Goal: Task Accomplishment & Management: Complete application form

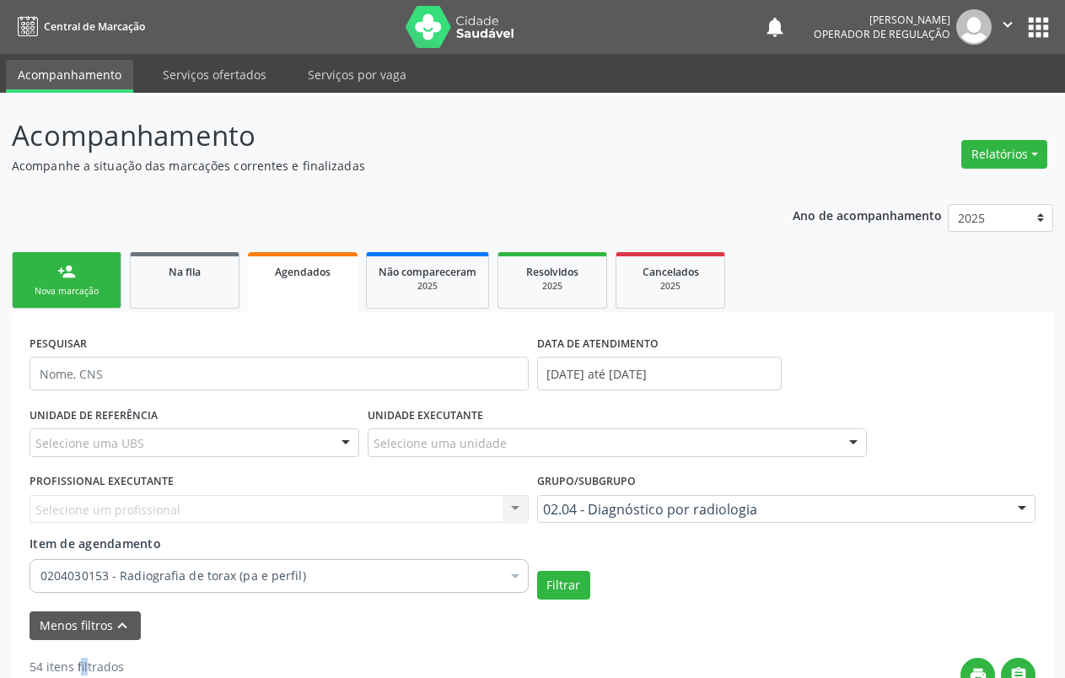
click at [60, 273] on div "person_add" at bounding box center [66, 271] width 19 height 19
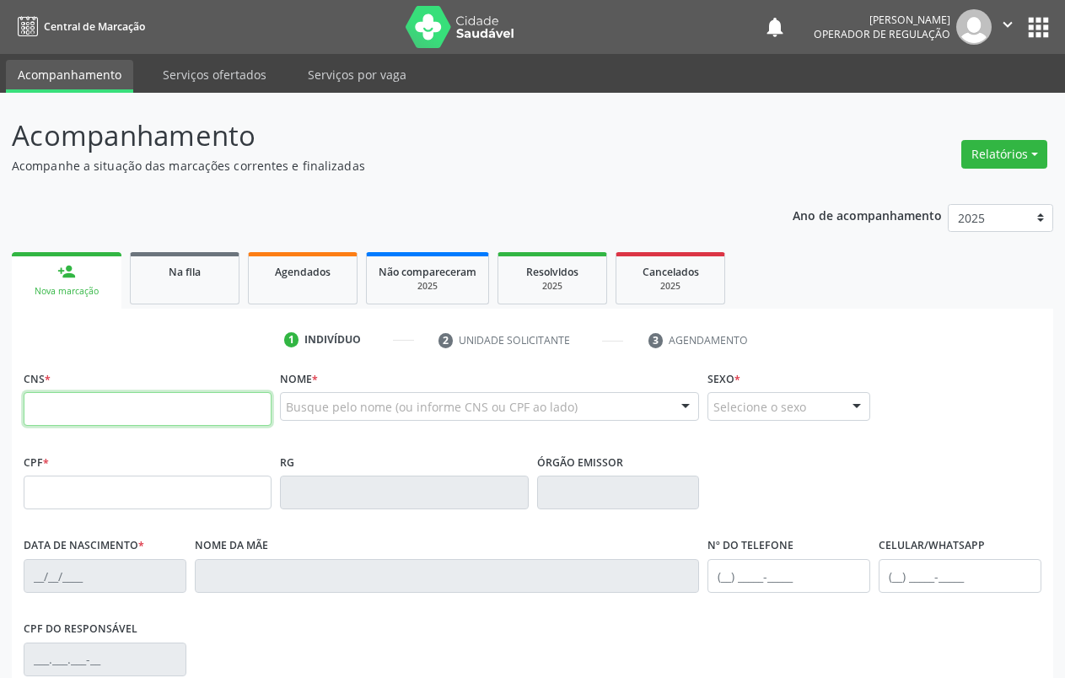
click at [105, 410] on input "text" at bounding box center [148, 409] width 248 height 34
type input "703 3042 7628 9110"
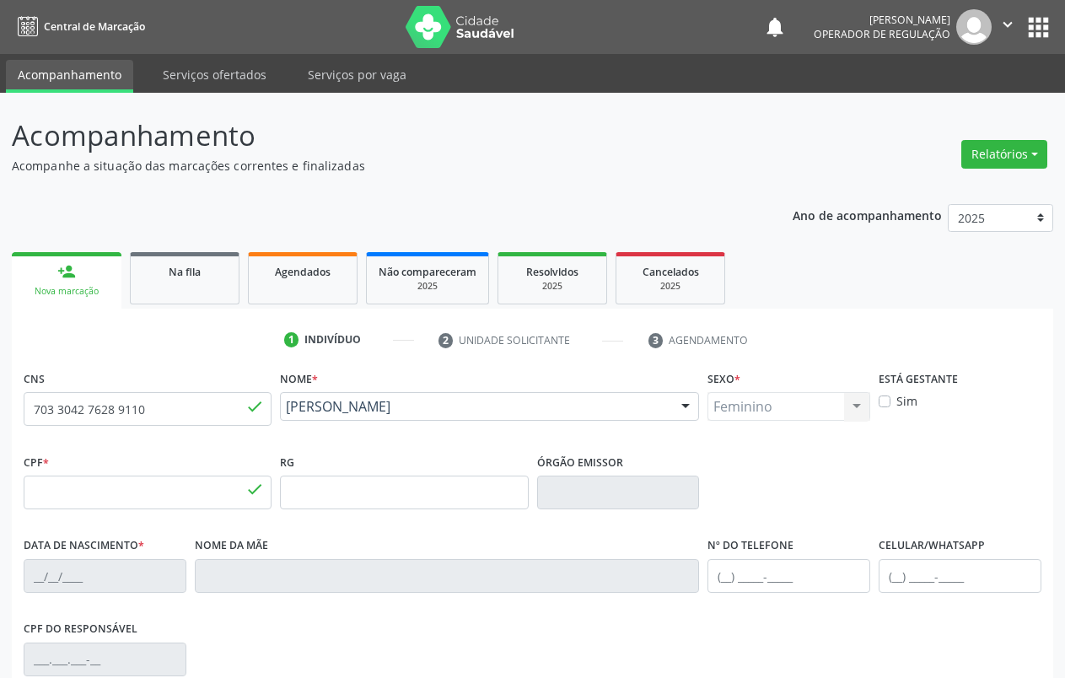
type input "147.760.004-31"
type input "[DATE]"
type input "[PERSON_NAME] Nunes"
type input "[PHONE_NUMBER]"
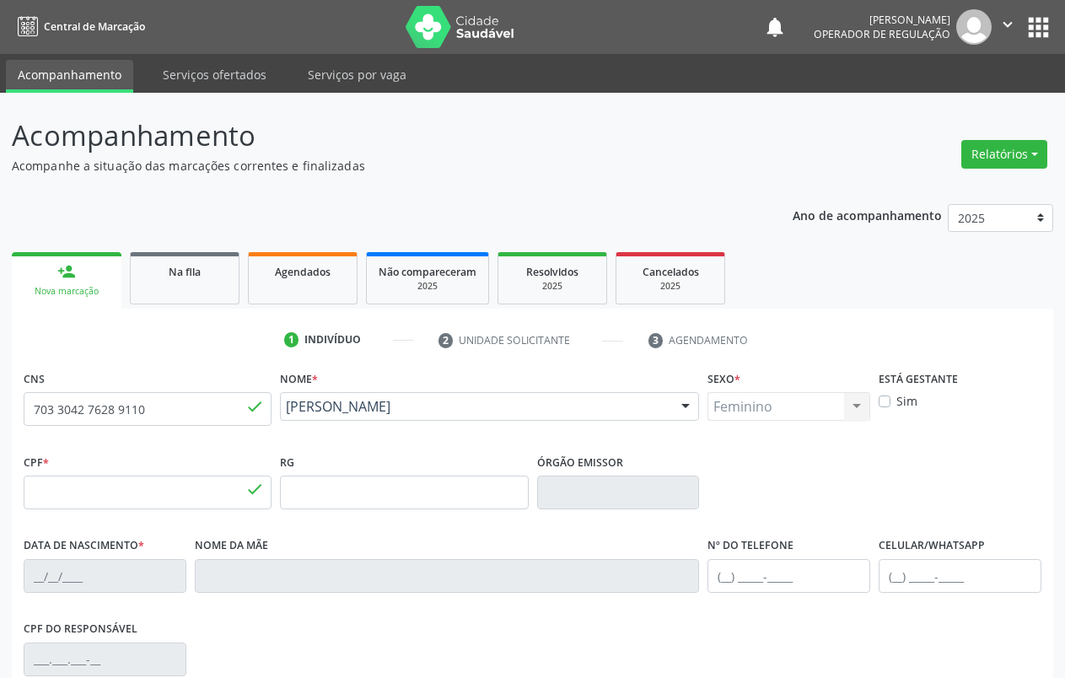
type input "054.191.814-10"
type input "S/N"
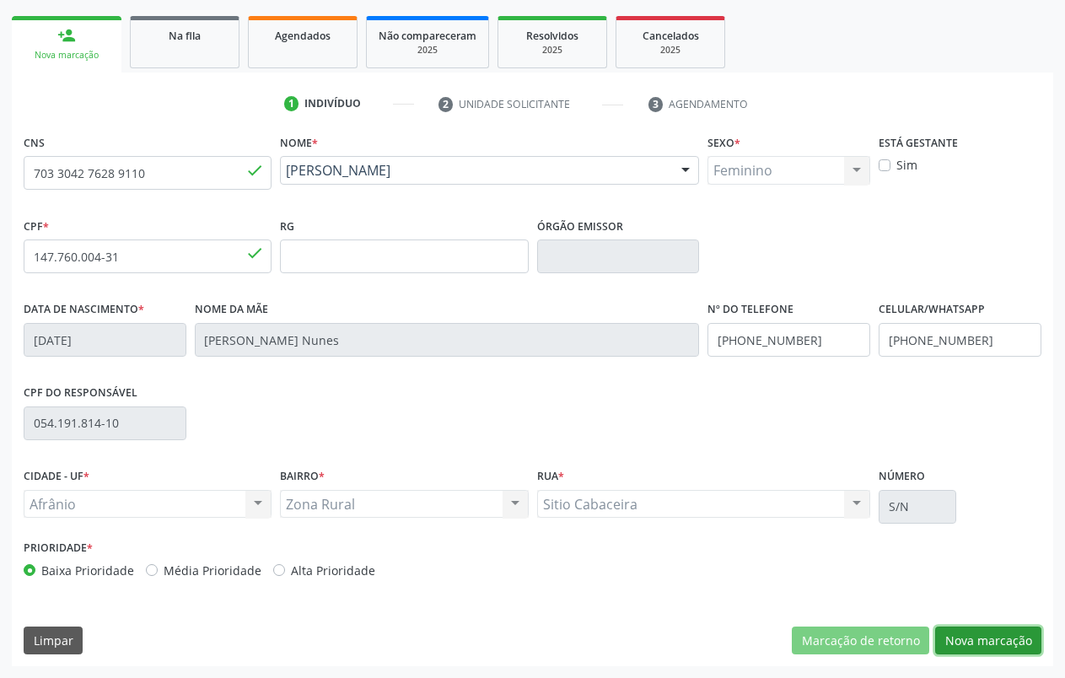
click at [1009, 646] on button "Nova marcação" at bounding box center [988, 641] width 106 height 29
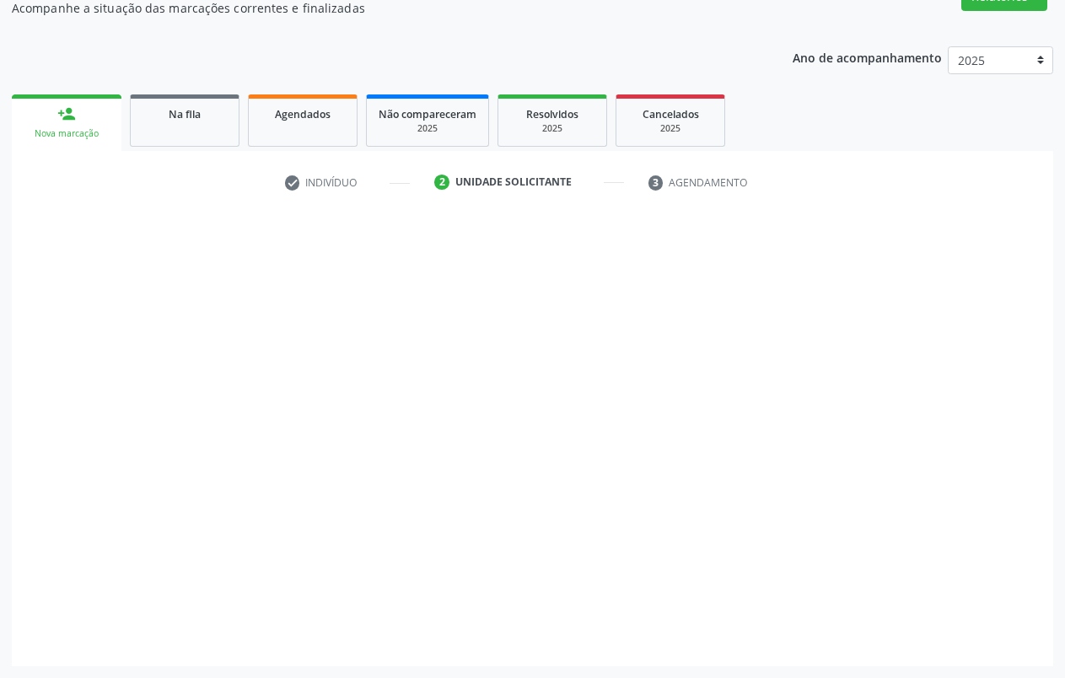
scroll to position [158, 0]
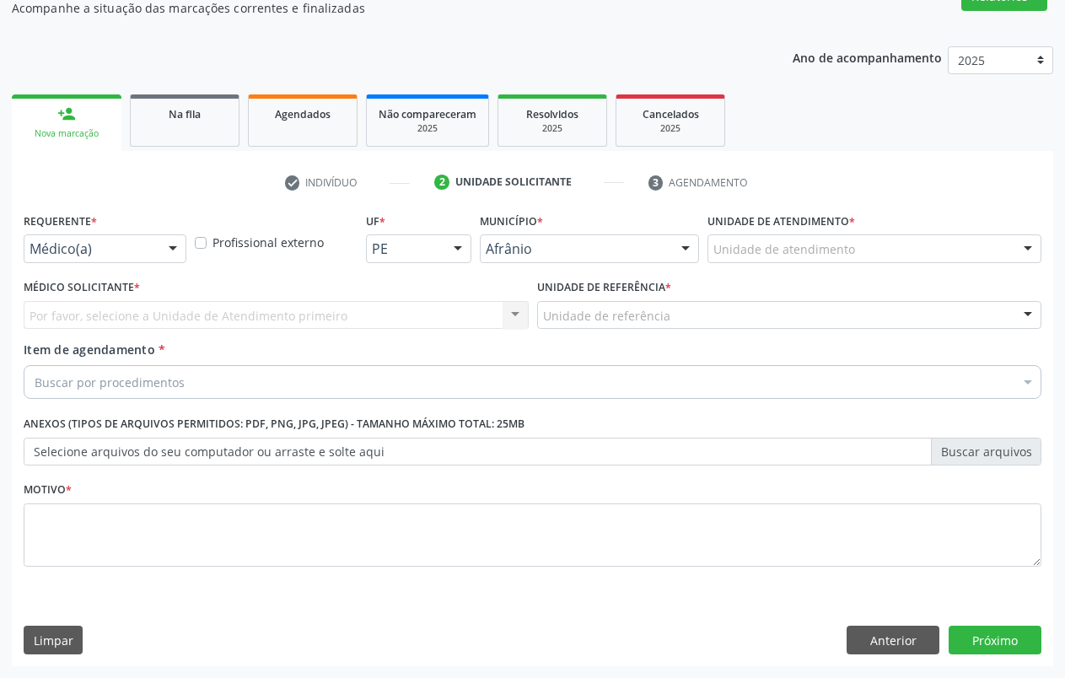
click at [987, 255] on div "Unidade de atendimento" at bounding box center [875, 248] width 334 height 29
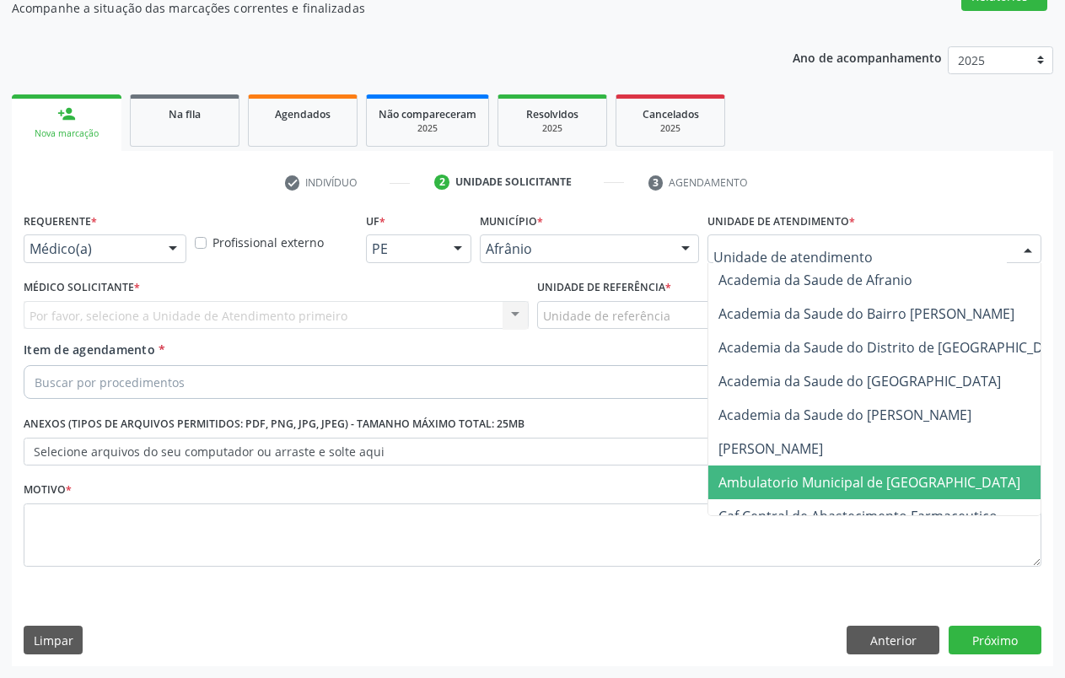
click at [825, 482] on span "Ambulatorio Municipal de [GEOGRAPHIC_DATA]" at bounding box center [870, 482] width 302 height 19
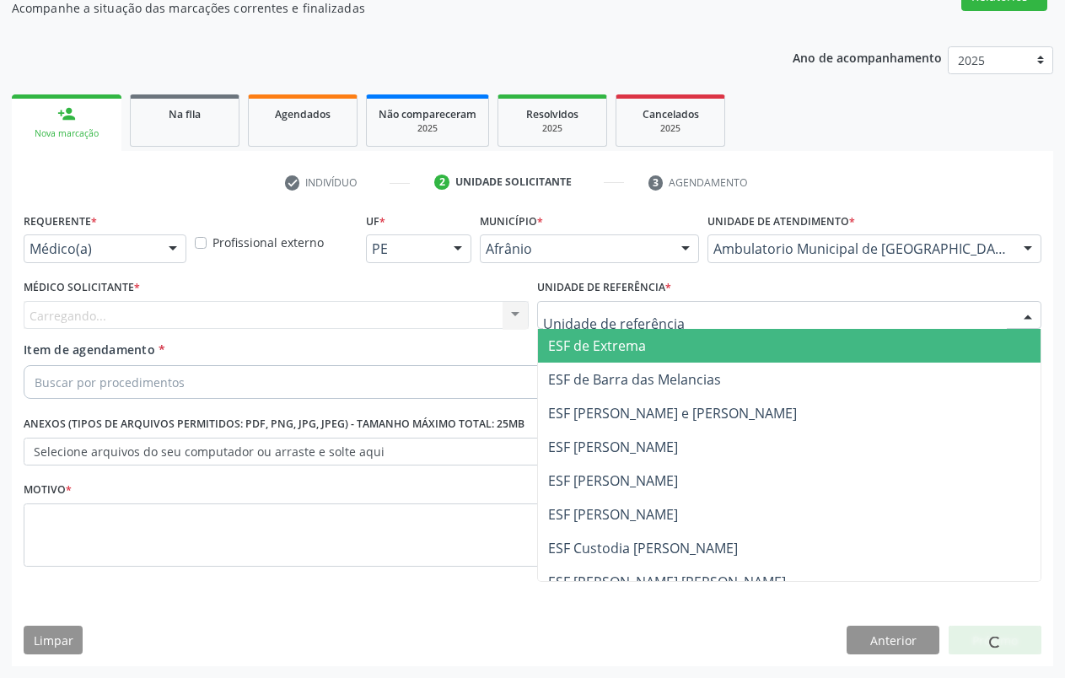
drag, startPoint x: 620, startPoint y: 350, endPoint x: 519, endPoint y: 344, distance: 101.4
click at [618, 350] on span "ESF de Extrema" at bounding box center [597, 346] width 98 height 19
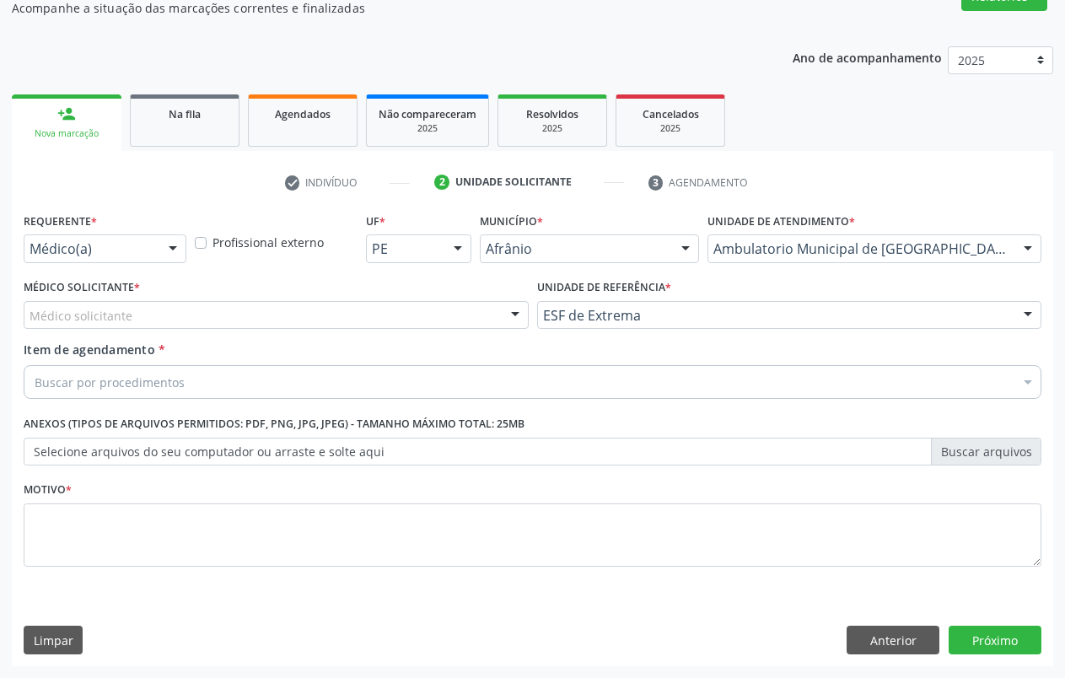
drag, startPoint x: 503, startPoint y: 328, endPoint x: 390, endPoint y: 332, distance: 113.1
click at [480, 328] on div "Médico solicitante [PERSON_NAME] [PERSON_NAME] [PERSON_NAME] Reis [PERSON_NAME]…" at bounding box center [276, 315] width 505 height 29
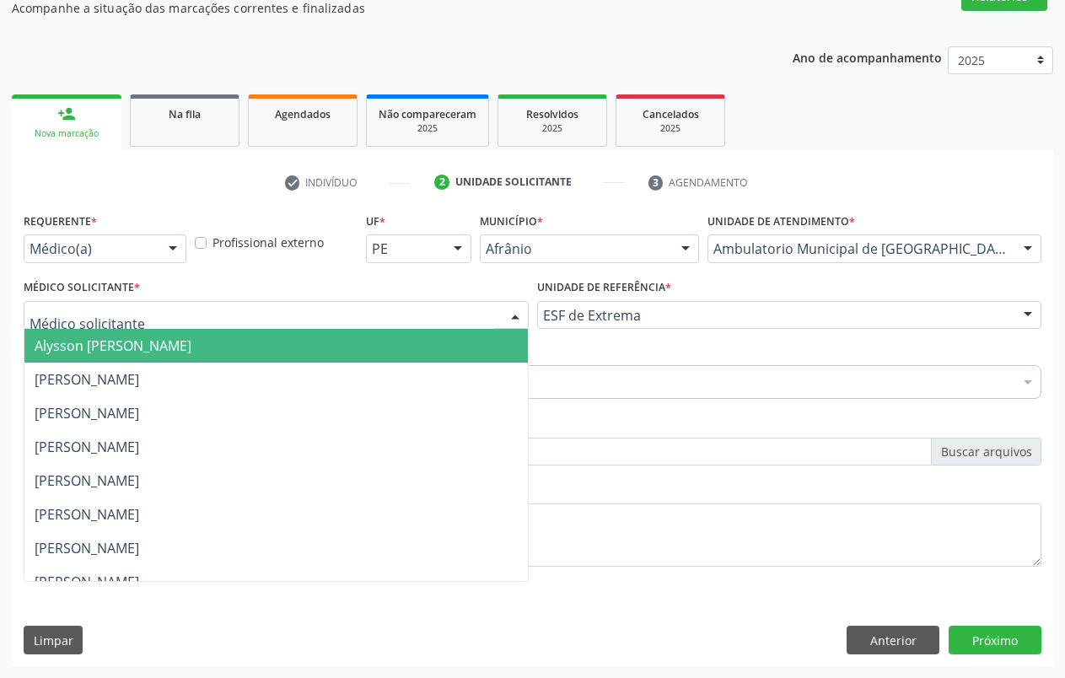
click at [325, 342] on span "Alysson [PERSON_NAME]" at bounding box center [276, 346] width 504 height 34
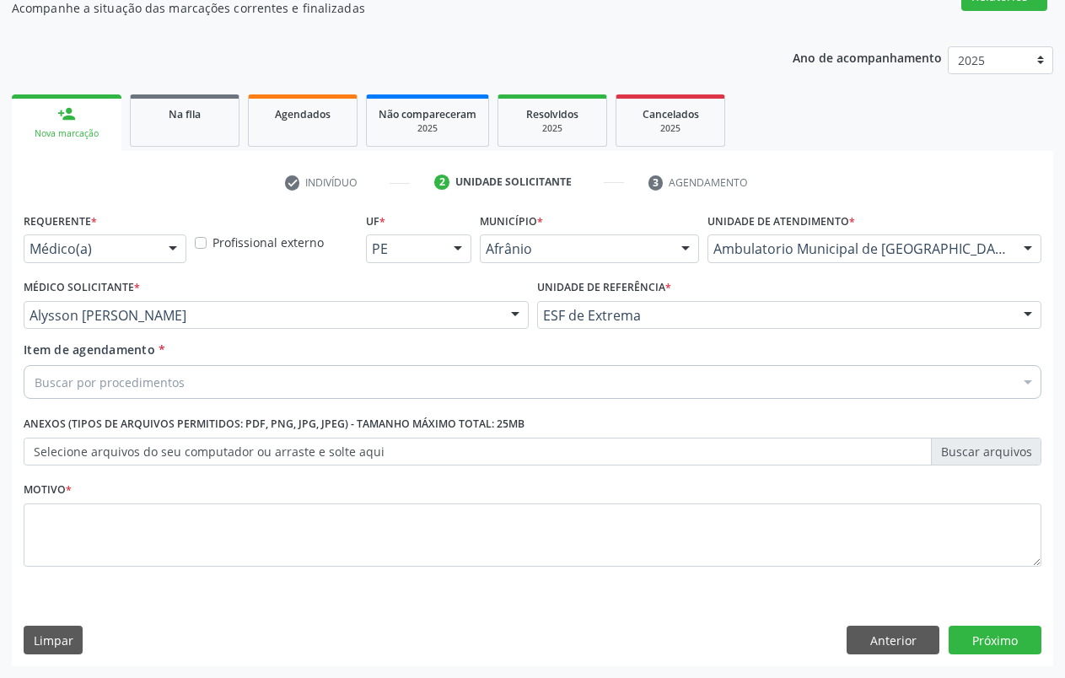
click at [227, 385] on div "Buscar por procedimentos" at bounding box center [533, 382] width 1018 height 34
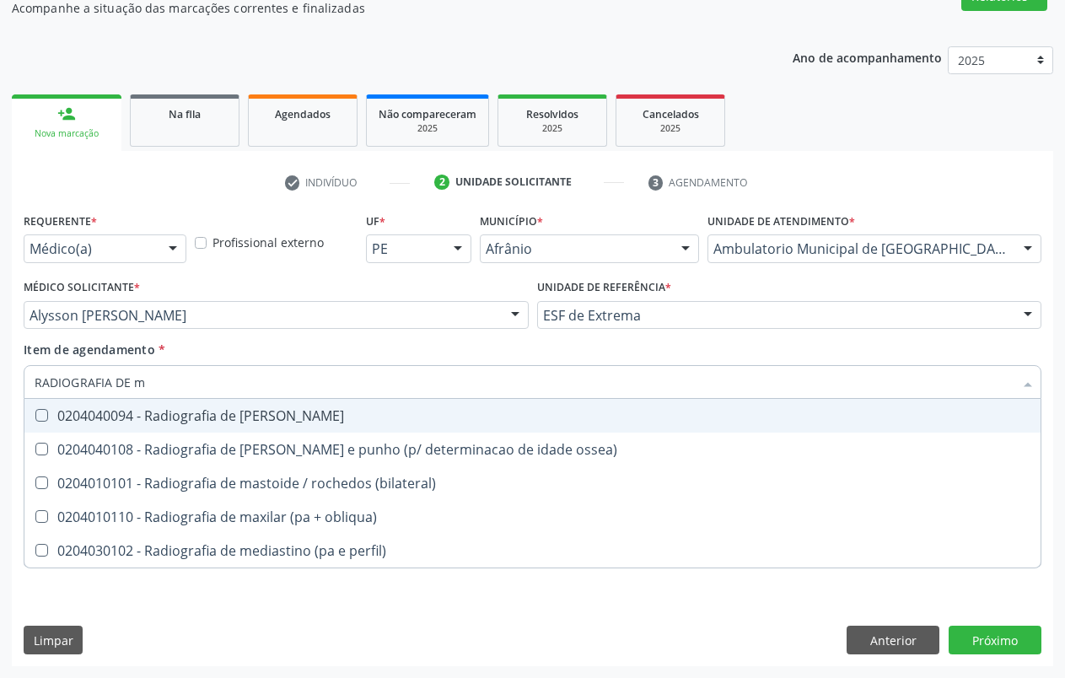
type input "RADIOGRAFIA DE ma"
click at [195, 426] on span "0204040094 - Radiografia de [PERSON_NAME]" at bounding box center [532, 416] width 1016 height 34
checkbox mao "true"
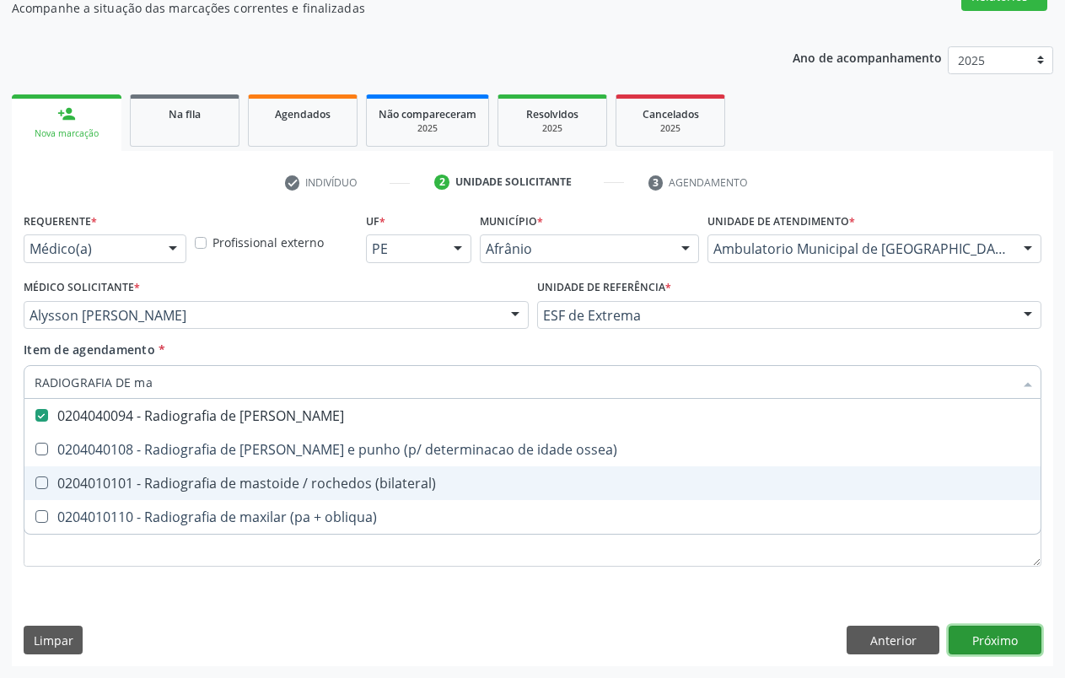
click at [989, 639] on div "Requerente * Médico(a) Médico(a) Enfermeiro(a) Paciente Nenhum resultado encont…" at bounding box center [533, 437] width 1042 height 458
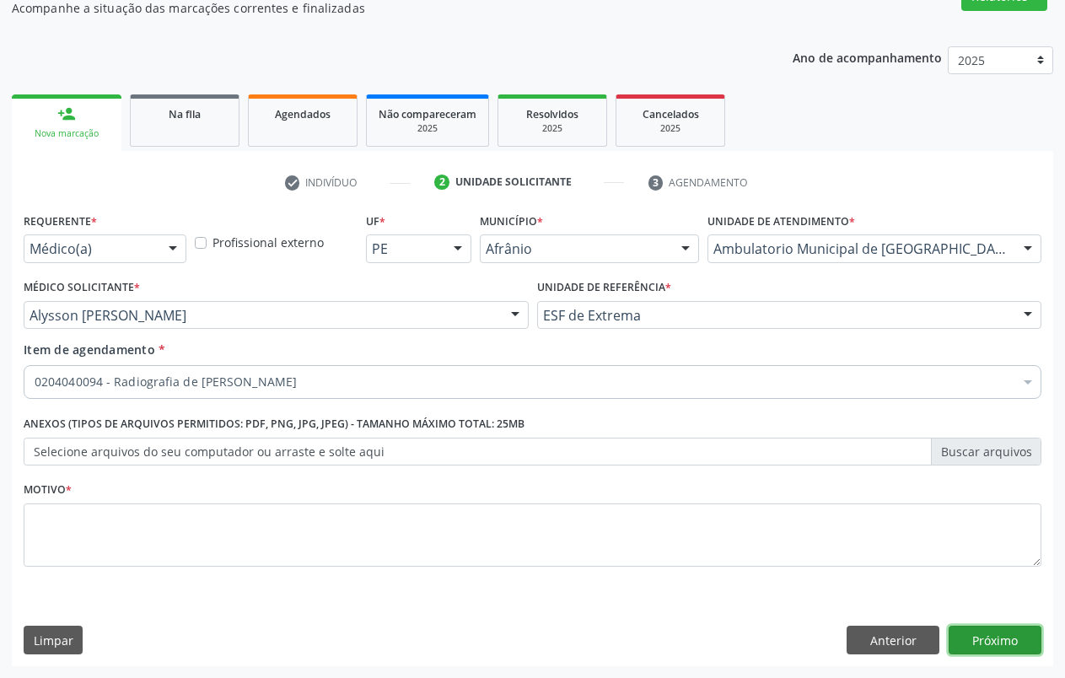
checkbox mao "true"
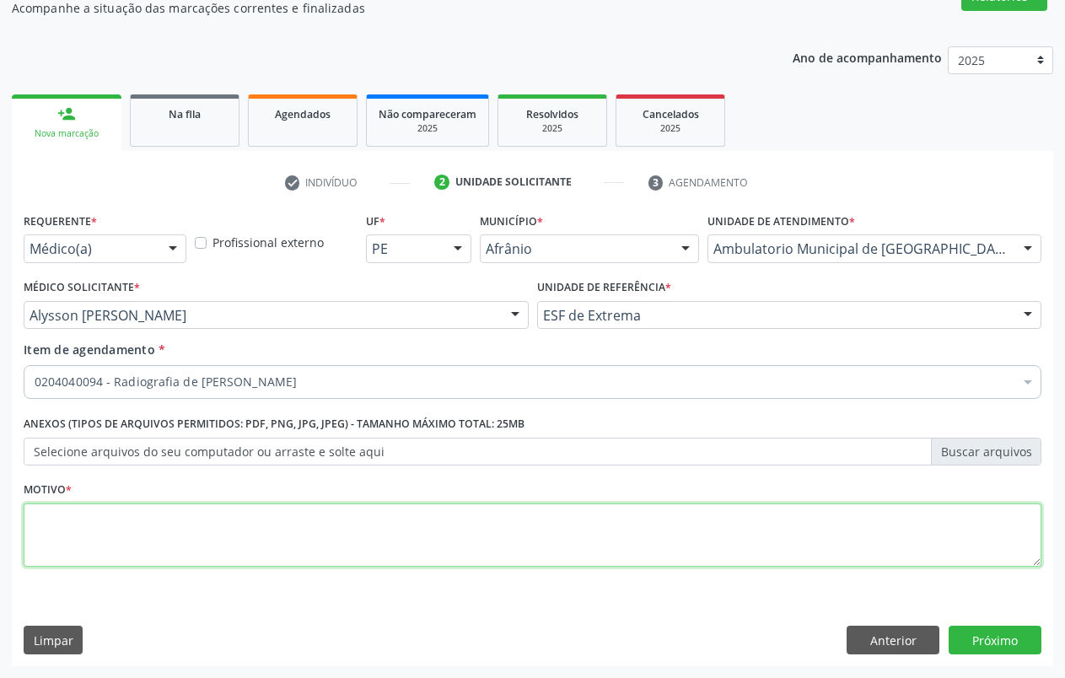
click at [749, 554] on textarea at bounding box center [533, 536] width 1018 height 64
type textarea "."
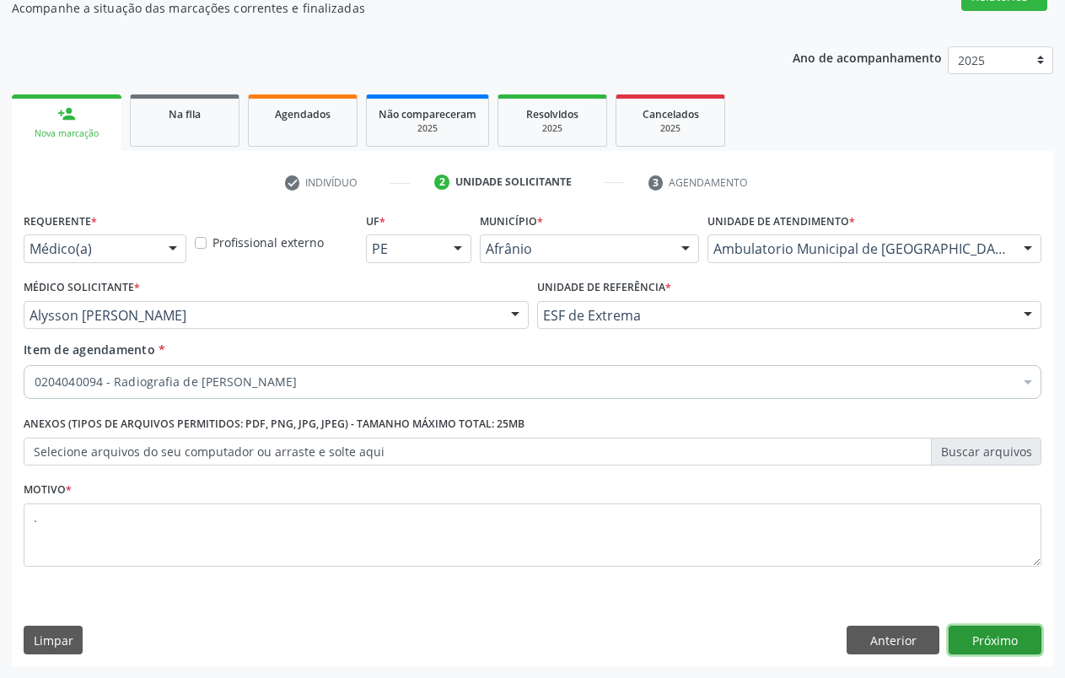
click at [1014, 638] on button "Próximo" at bounding box center [995, 640] width 93 height 29
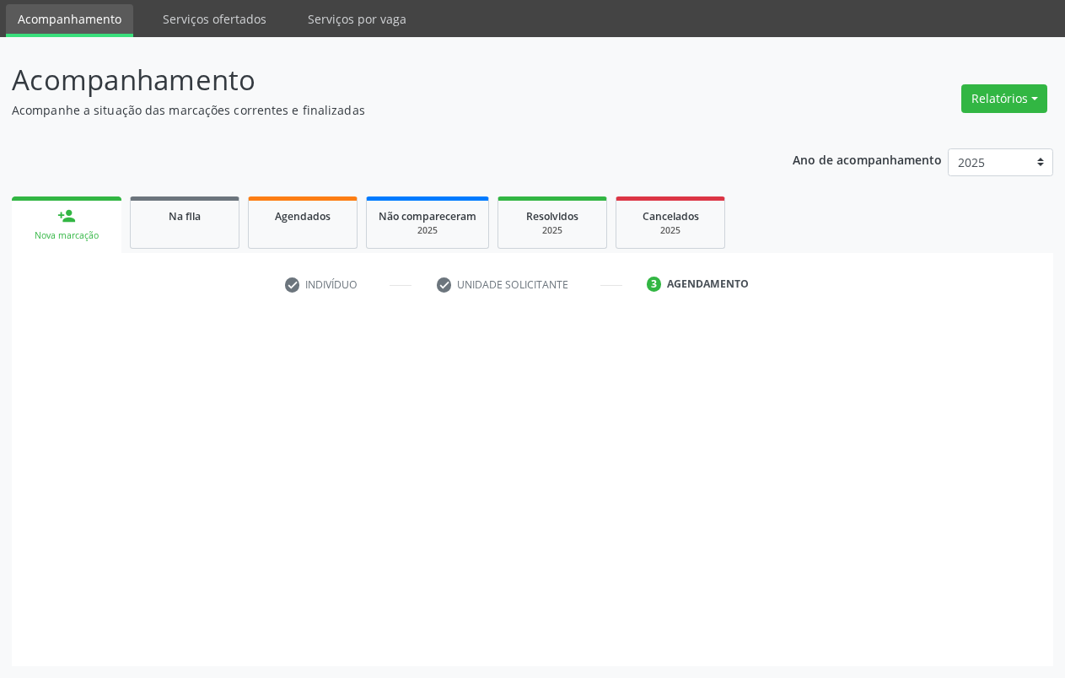
scroll to position [56, 0]
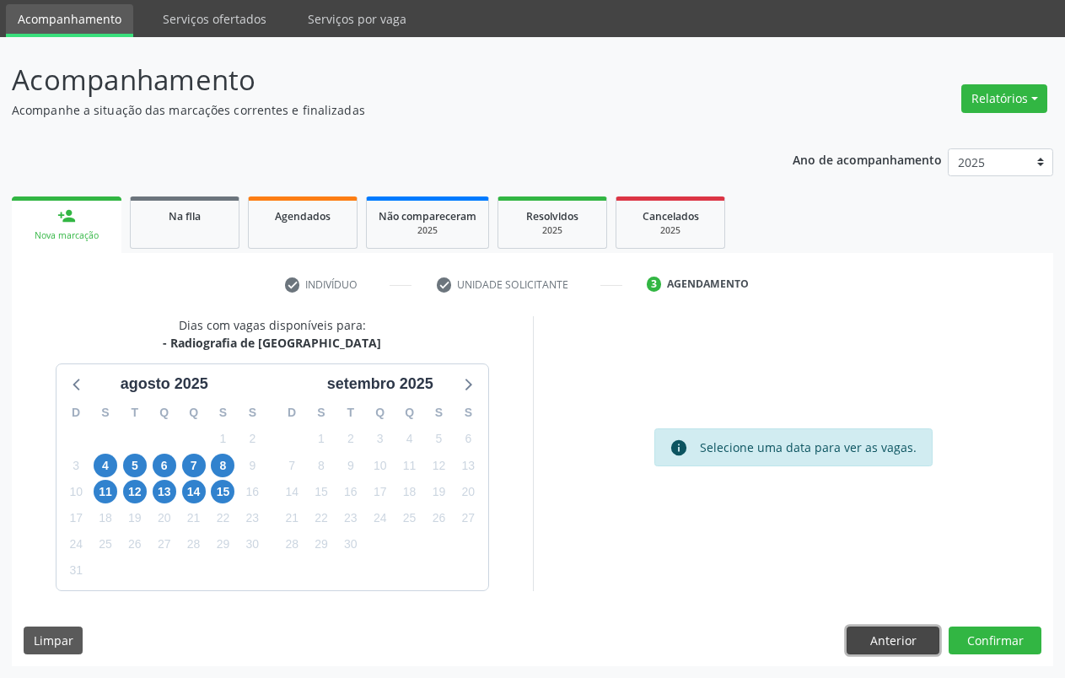
click at [922, 651] on button "Anterior" at bounding box center [893, 641] width 93 height 29
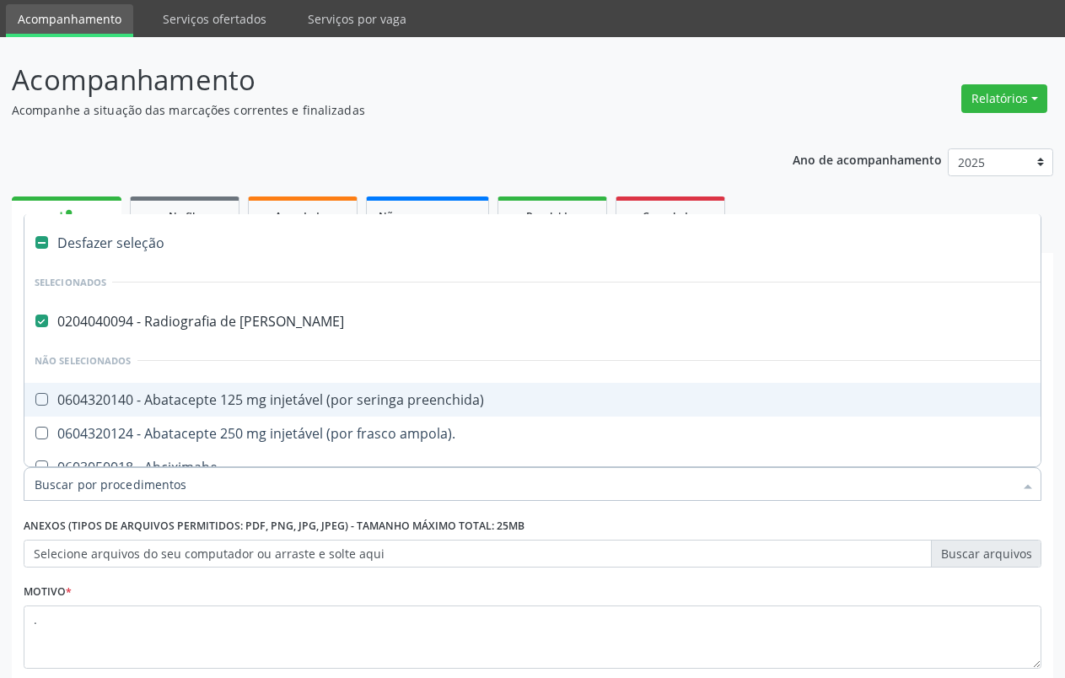
type input "e"
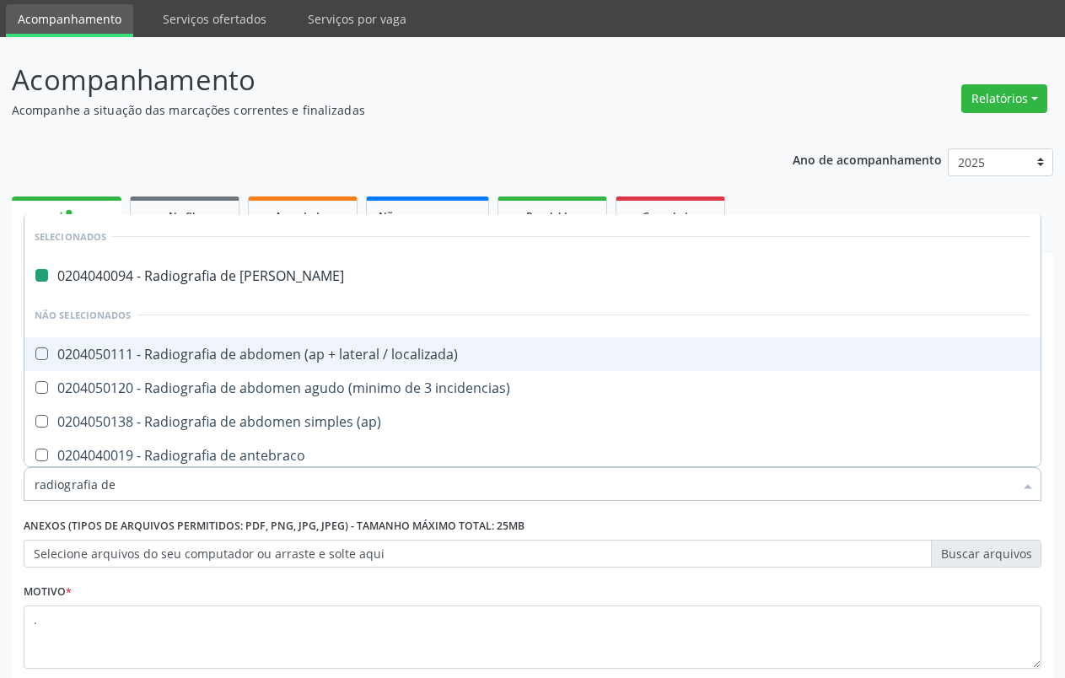
type input "radiografia de j"
checkbox mao "false"
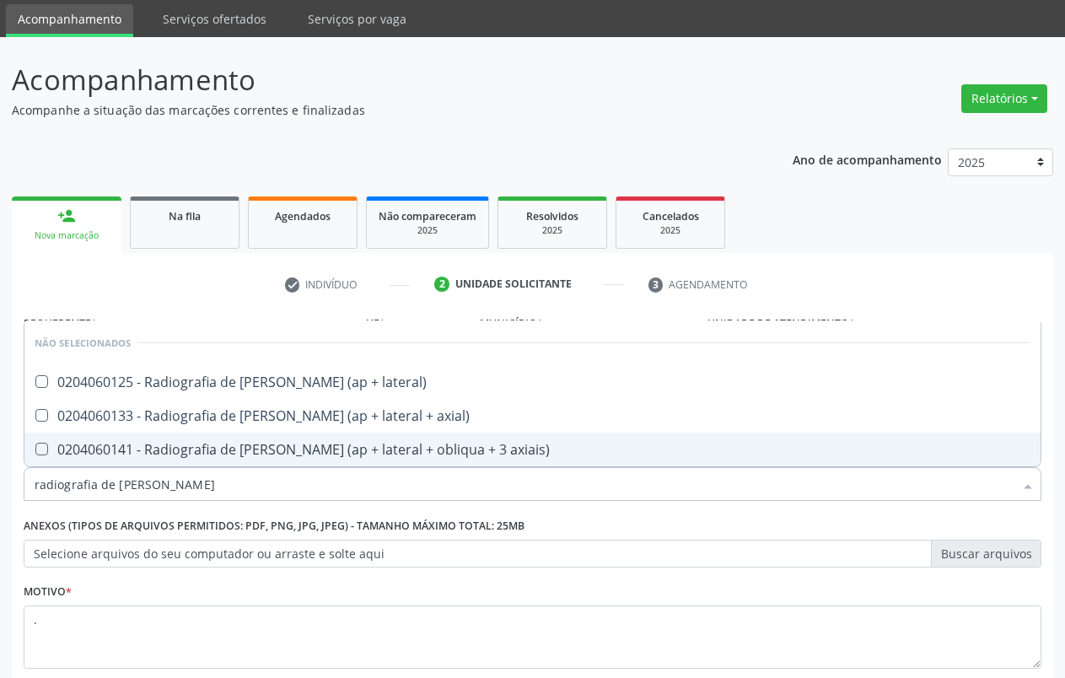
type input "radiografia de [PERSON_NAME]"
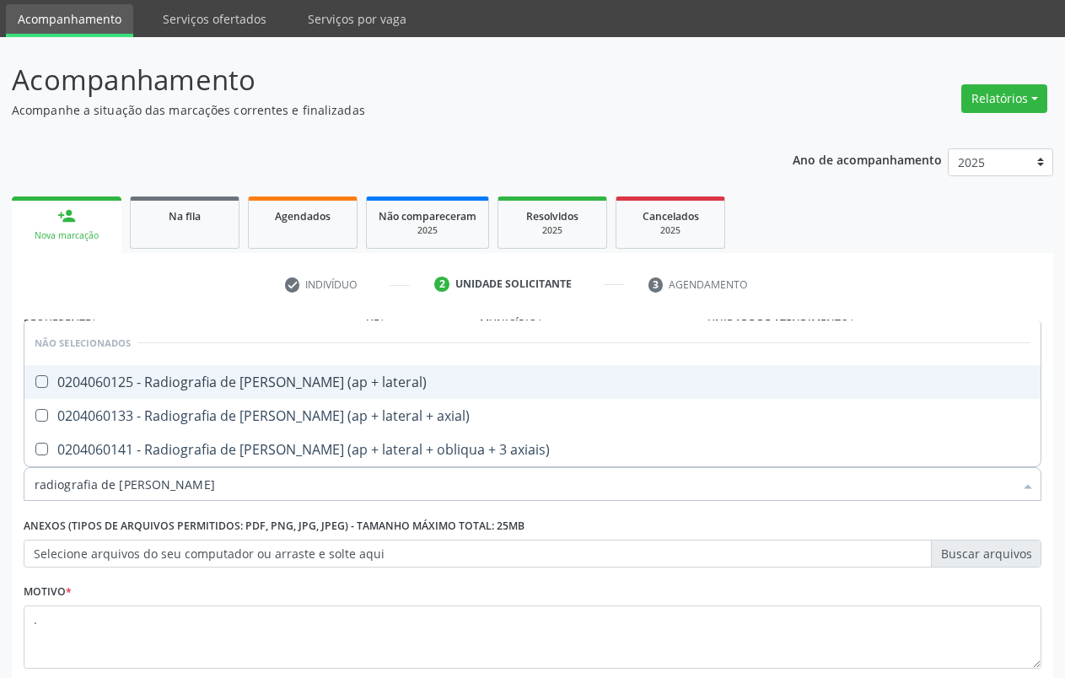
click at [218, 387] on div "0204060125 - Radiografia de [PERSON_NAME] (ap + lateral)" at bounding box center [533, 381] width 996 height 13
checkbox lateral\) "true"
click at [177, 348] on li "Não selecionados" at bounding box center [532, 343] width 1016 height 45
drag, startPoint x: 175, startPoint y: 344, endPoint x: 182, endPoint y: 369, distance: 25.4
click at [182, 369] on ul "Desfazer seleção Não selecionados 0204060125 - Radiografia de [PERSON_NAME] (ap…" at bounding box center [532, 394] width 1016 height 146
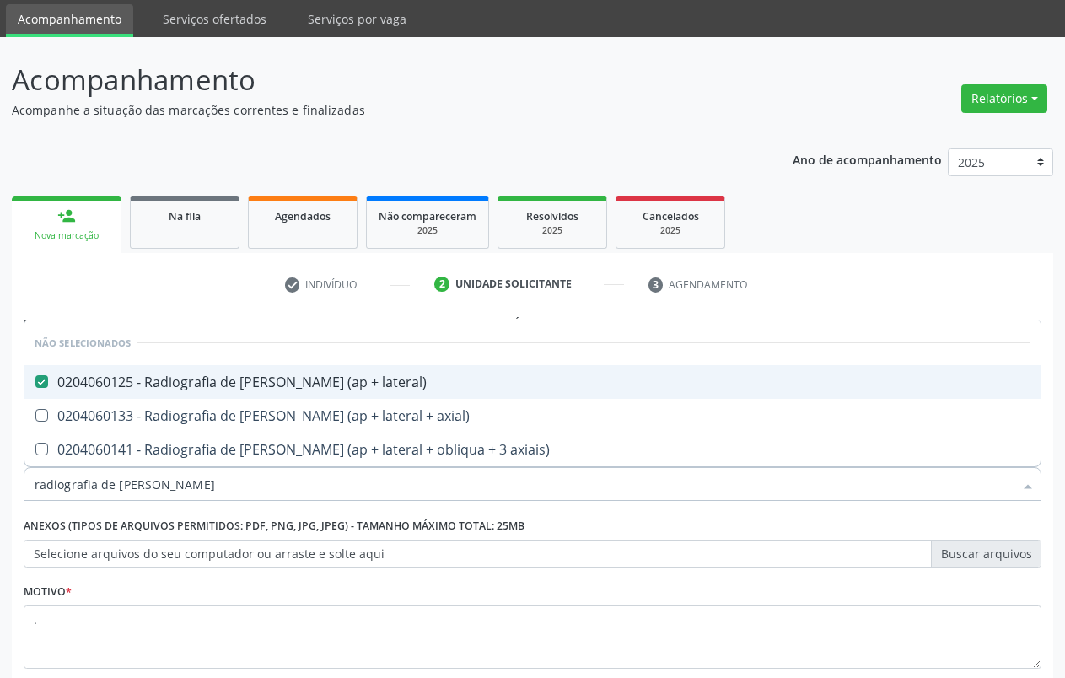
drag, startPoint x: 178, startPoint y: 345, endPoint x: 160, endPoint y: 419, distance: 76.3
click at [182, 378] on ul "Desfazer seleção Não selecionados 0204060125 - Radiografia de [PERSON_NAME] (ap…" at bounding box center [532, 394] width 1016 height 146
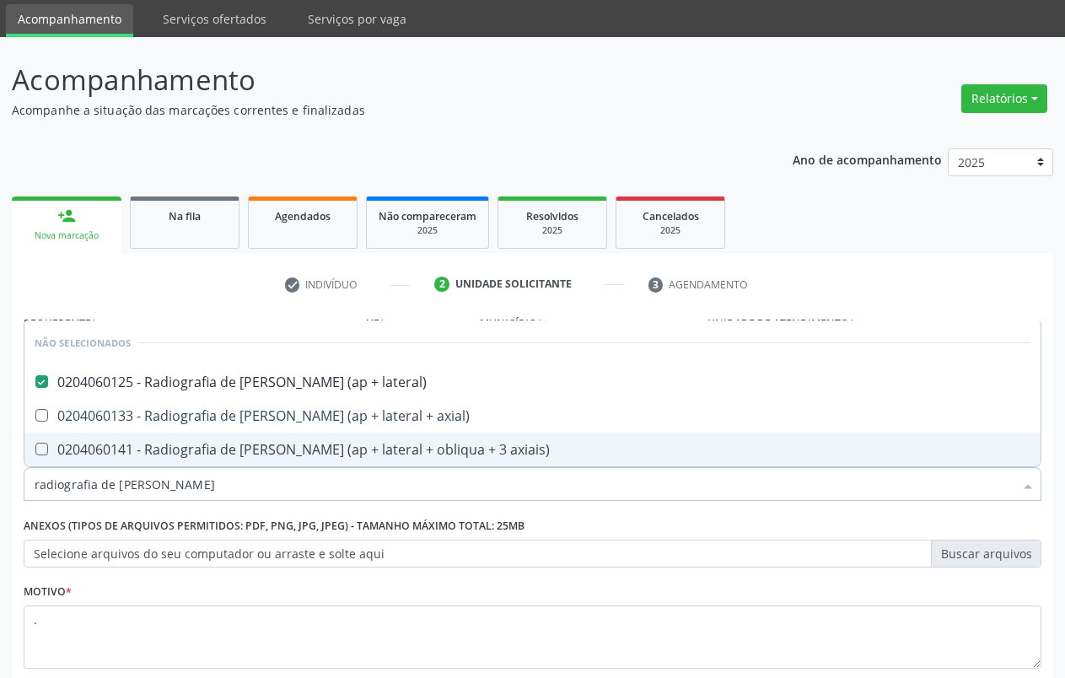
type input "radiografia de [PERSON_NAME]"
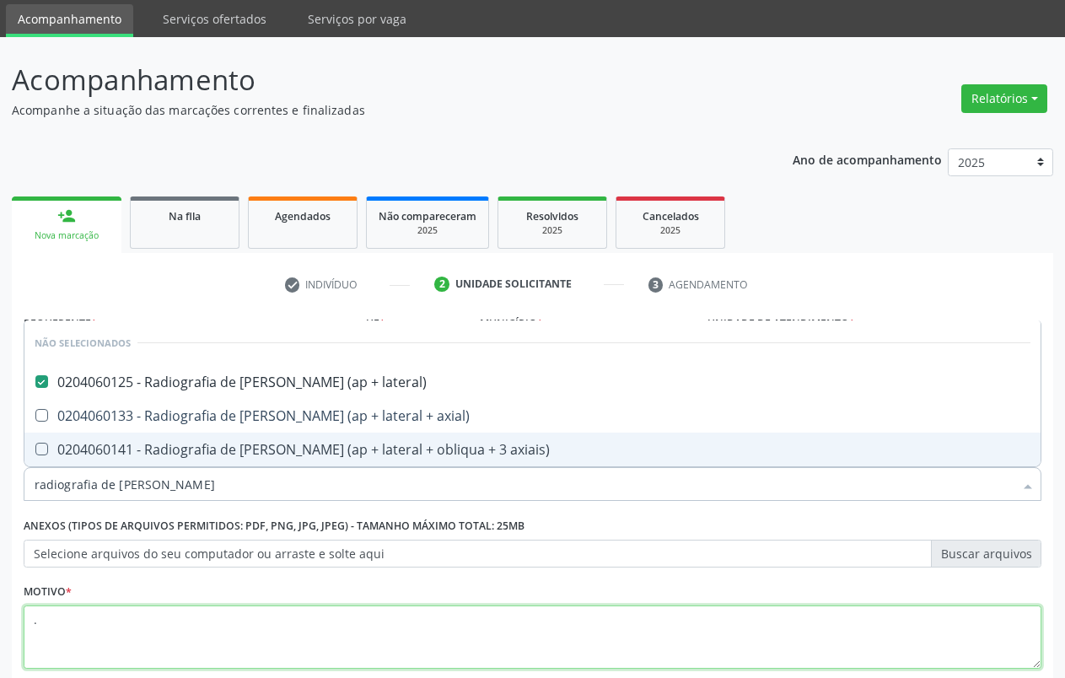
click at [151, 658] on textarea "." at bounding box center [533, 638] width 1018 height 64
click at [46, 399] on span "0204060133 - Radiografia de [PERSON_NAME] (ap + lateral + axial)" at bounding box center [532, 416] width 1016 height 34
checkbox axial\) "false"
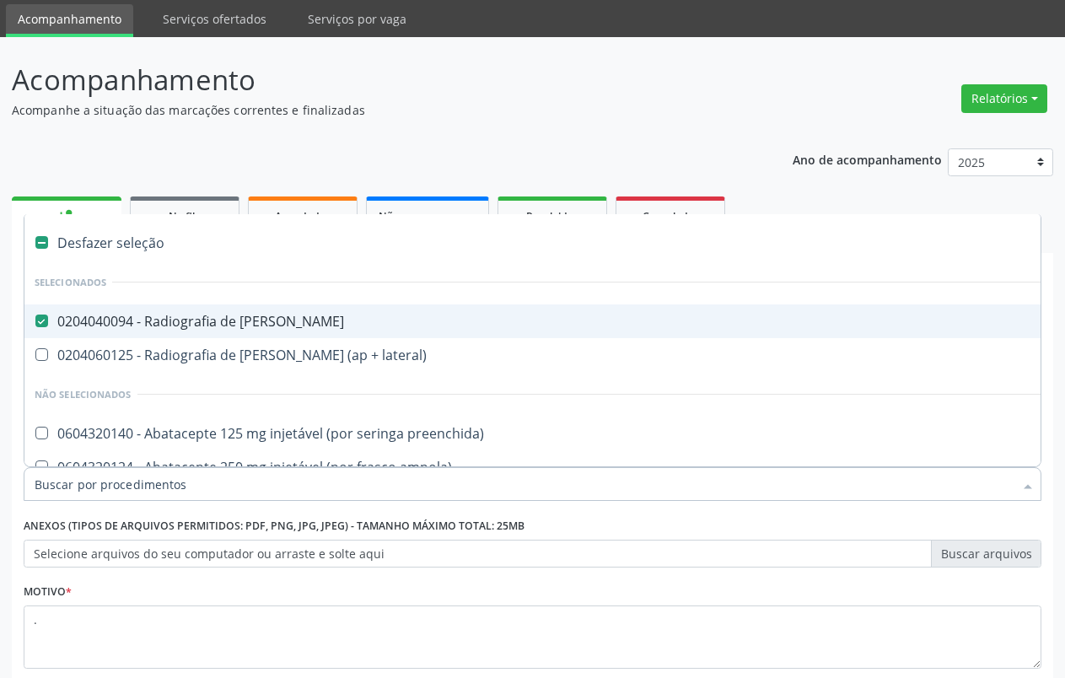
click at [34, 313] on span "0204040094 - Radiografia de [PERSON_NAME]" at bounding box center [683, 322] width 1318 height 34
checkbox mao "false"
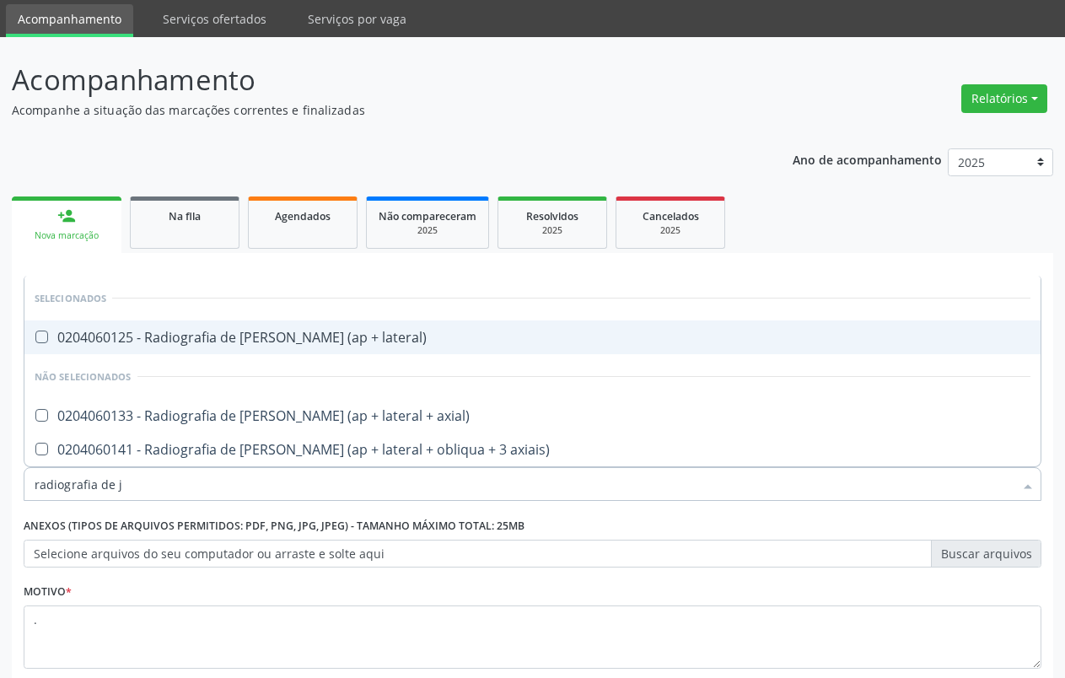
type input "radiografia de [PERSON_NAME]"
click at [68, 340] on div "0204060125 - Radiografia de [PERSON_NAME] (ap + lateral)" at bounding box center [533, 337] width 996 height 13
checkbox lateral\) "true"
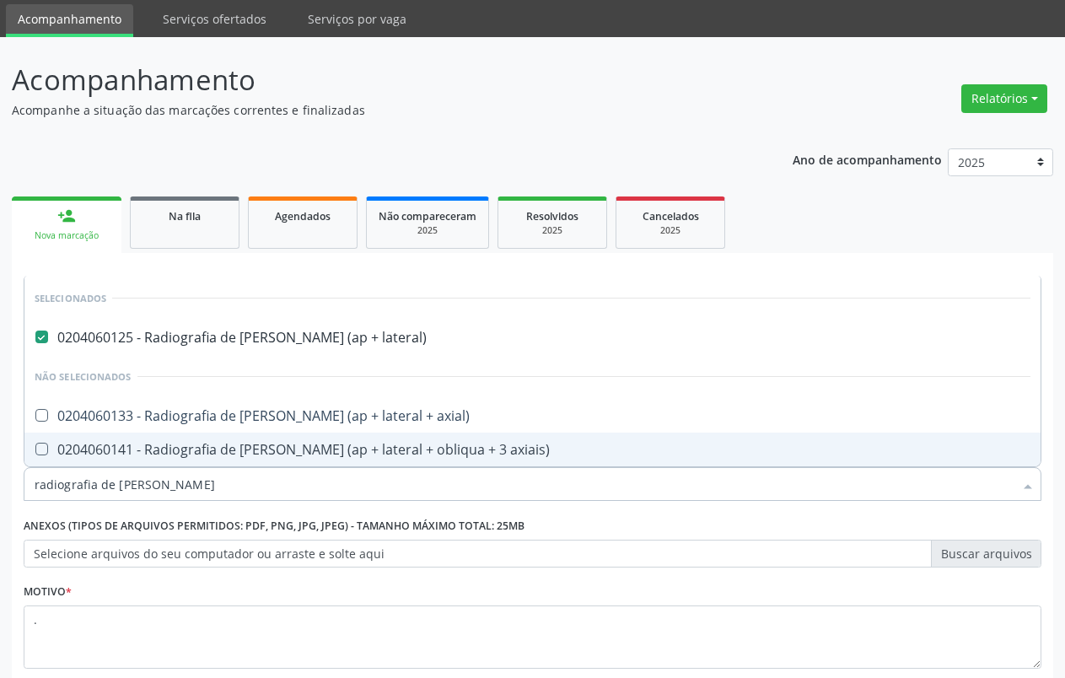
scroll to position [158, 0]
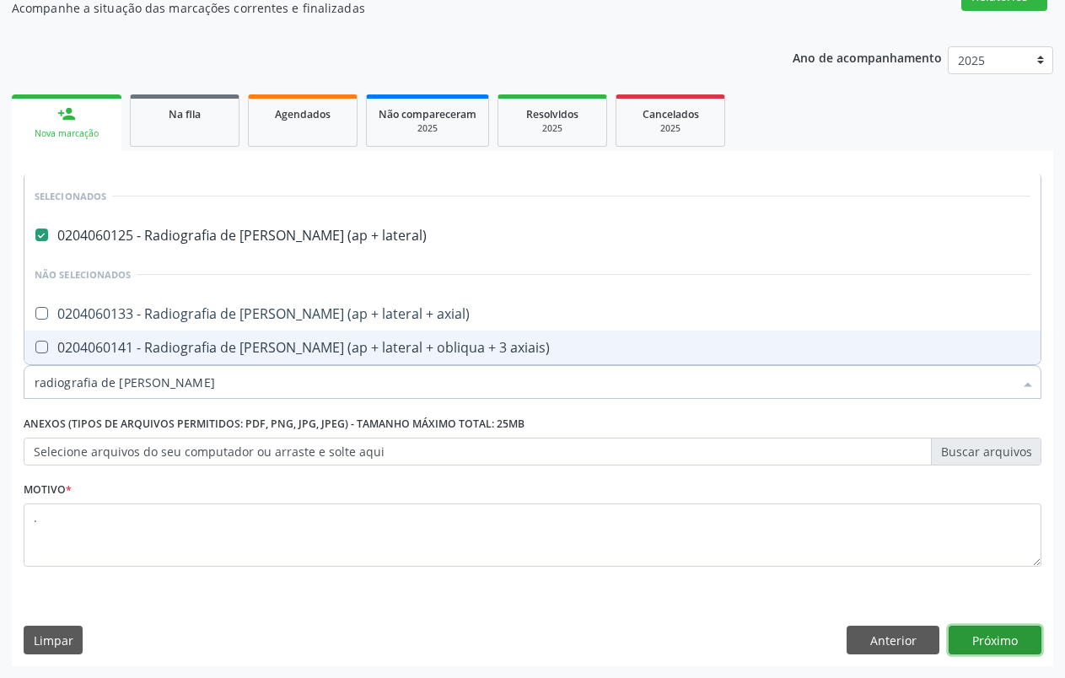
click at [1029, 642] on button "Próximo" at bounding box center [995, 640] width 93 height 29
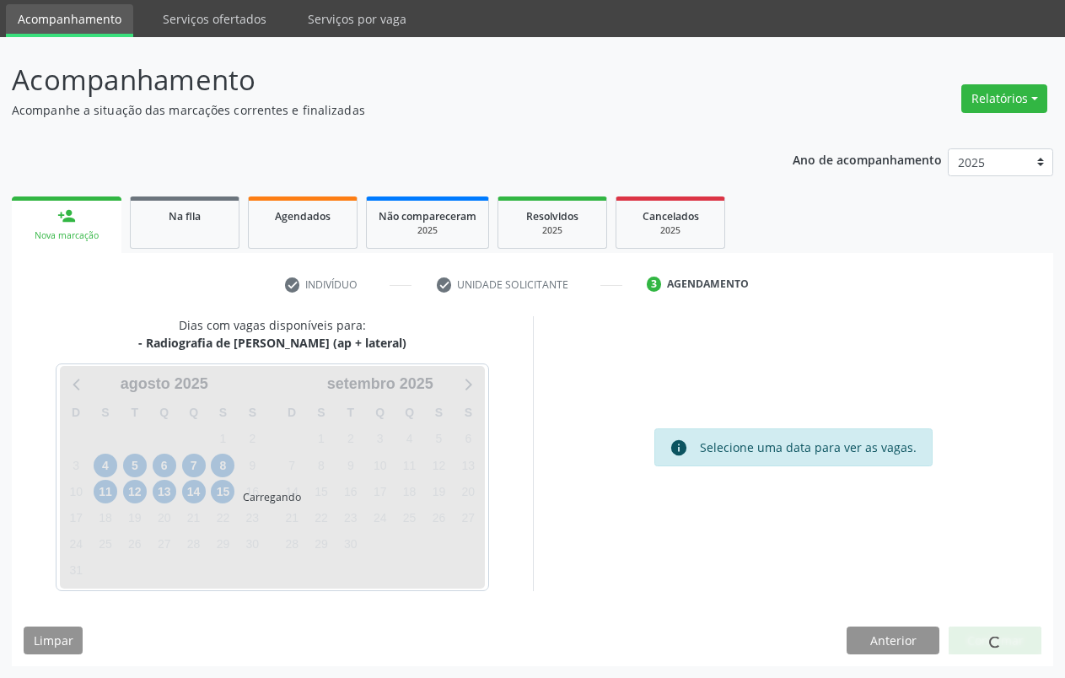
scroll to position [56, 0]
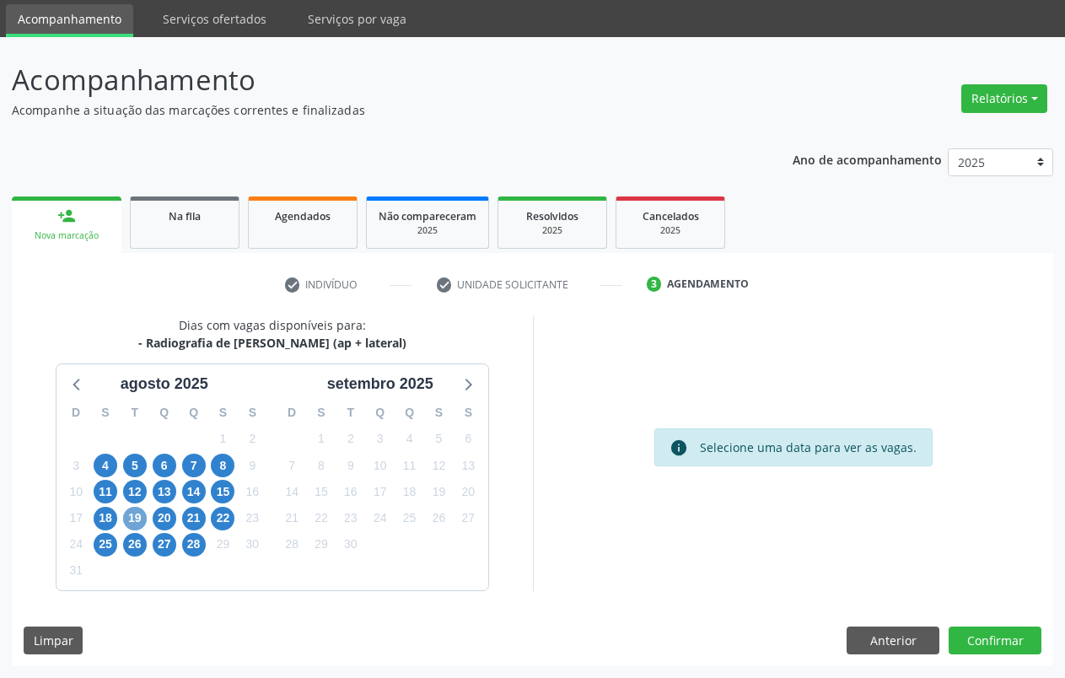
click at [132, 524] on span "19" at bounding box center [135, 519] width 24 height 24
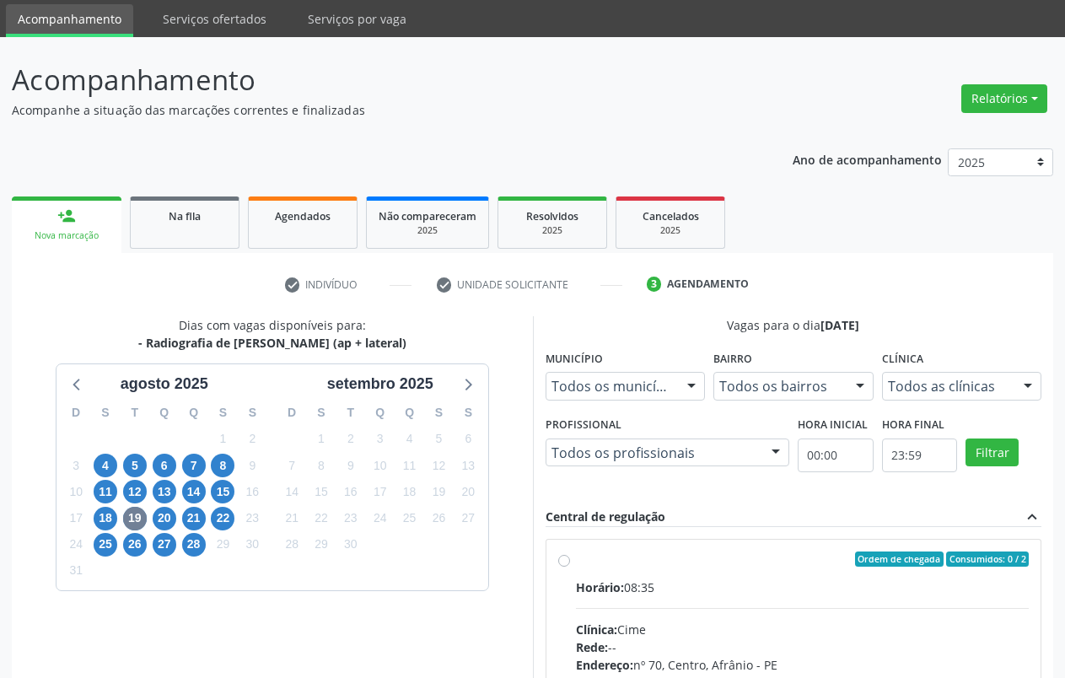
click at [1028, 393] on div at bounding box center [1028, 387] width 25 height 29
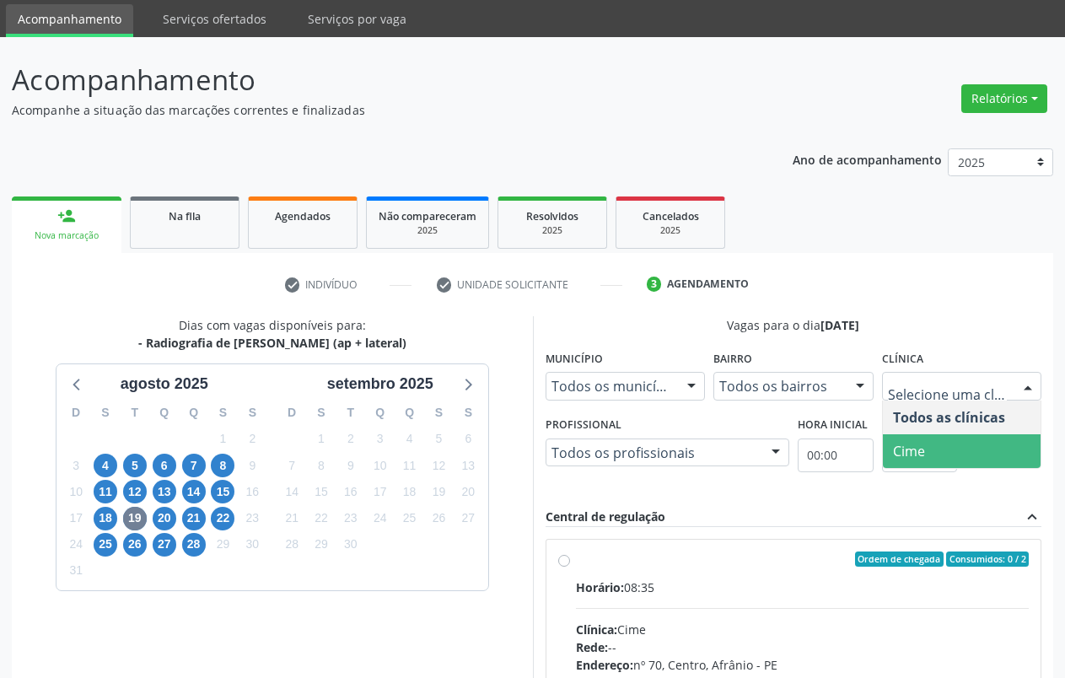
click at [973, 446] on span "Cime" at bounding box center [962, 451] width 159 height 34
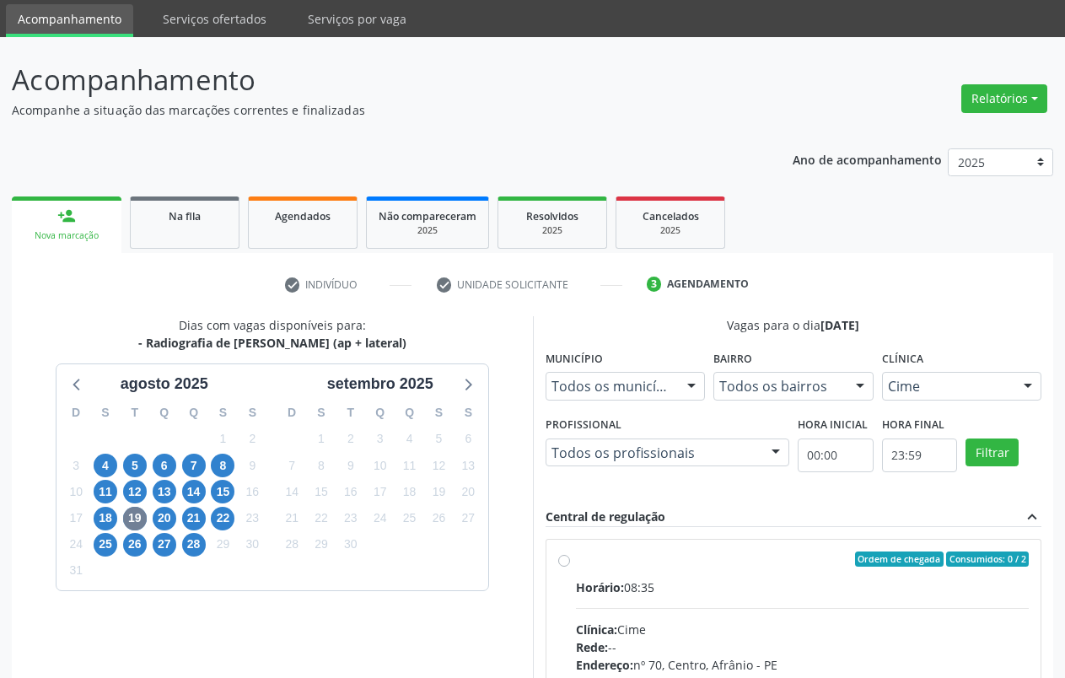
drag, startPoint x: 569, startPoint y: 562, endPoint x: 656, endPoint y: 538, distance: 90.8
click at [576, 563] on label "Ordem de chegada Consumidos: 0 / 2 Horário: 08:35 Clínica: Cime Rede: -- Endere…" at bounding box center [803, 681] width 454 height 259
click at [569, 563] on input "Ordem de chegada Consumidos: 0 / 2 Horário: 08:35 Clínica: Cime Rede: -- Endere…" at bounding box center [564, 559] width 12 height 15
radio input "true"
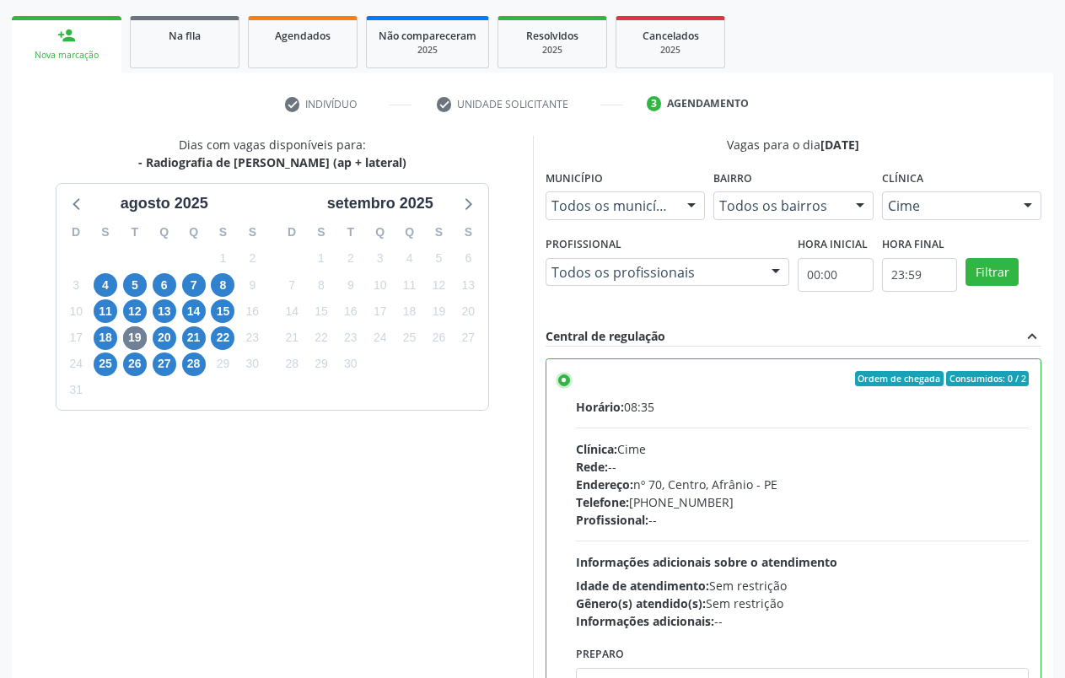
scroll to position [330, 0]
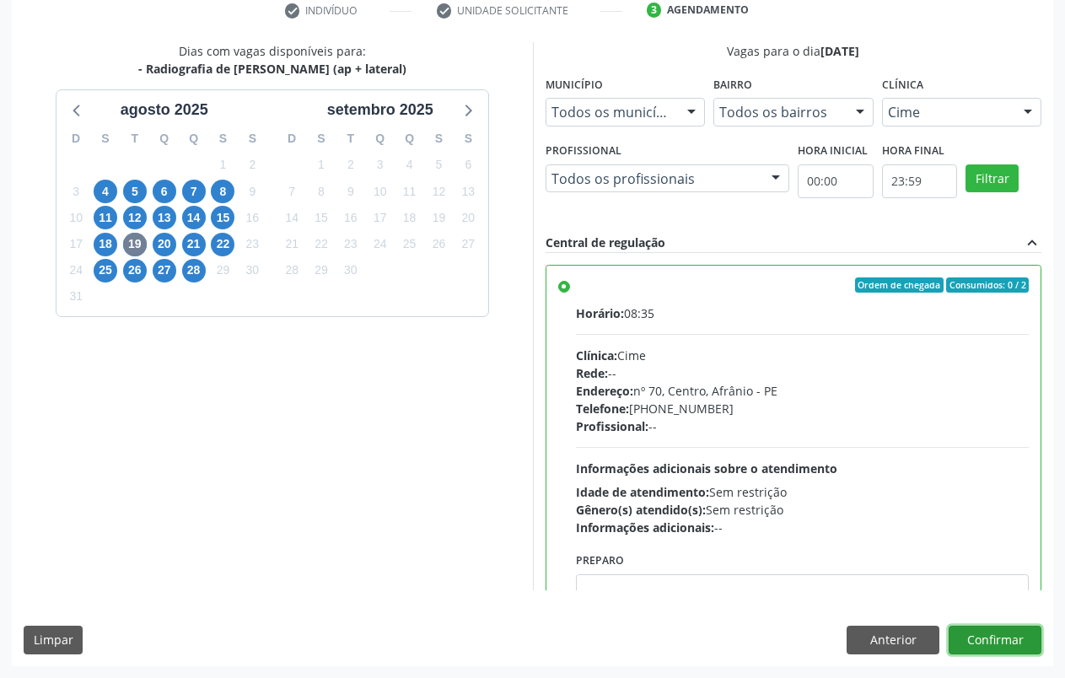
click at [999, 642] on button "Confirmar" at bounding box center [995, 640] width 93 height 29
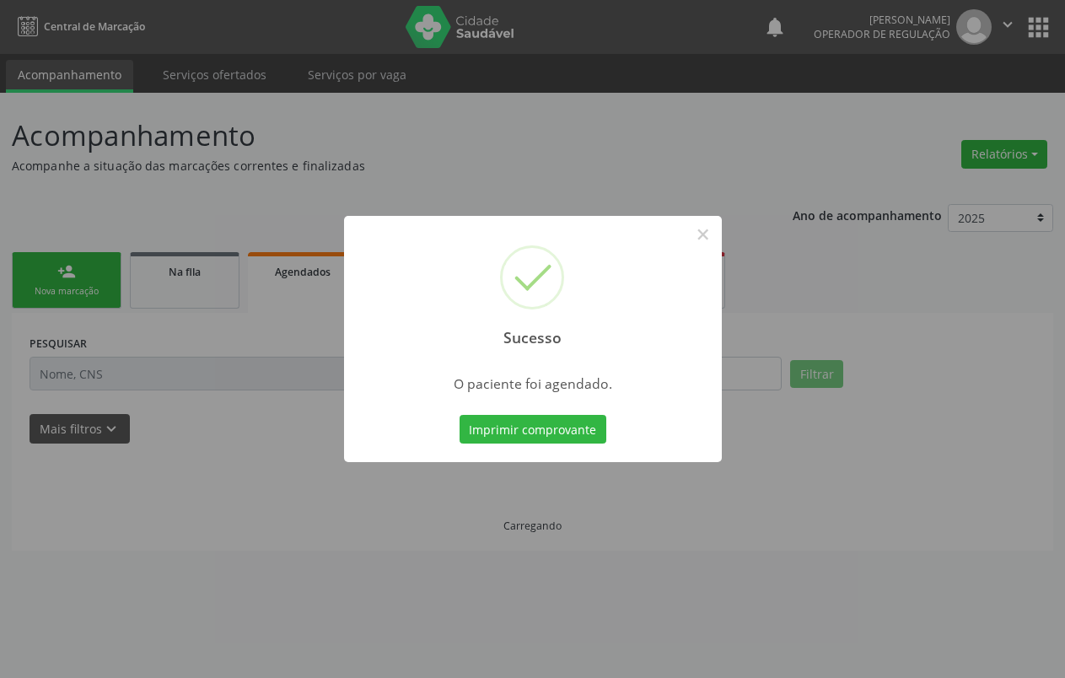
scroll to position [0, 0]
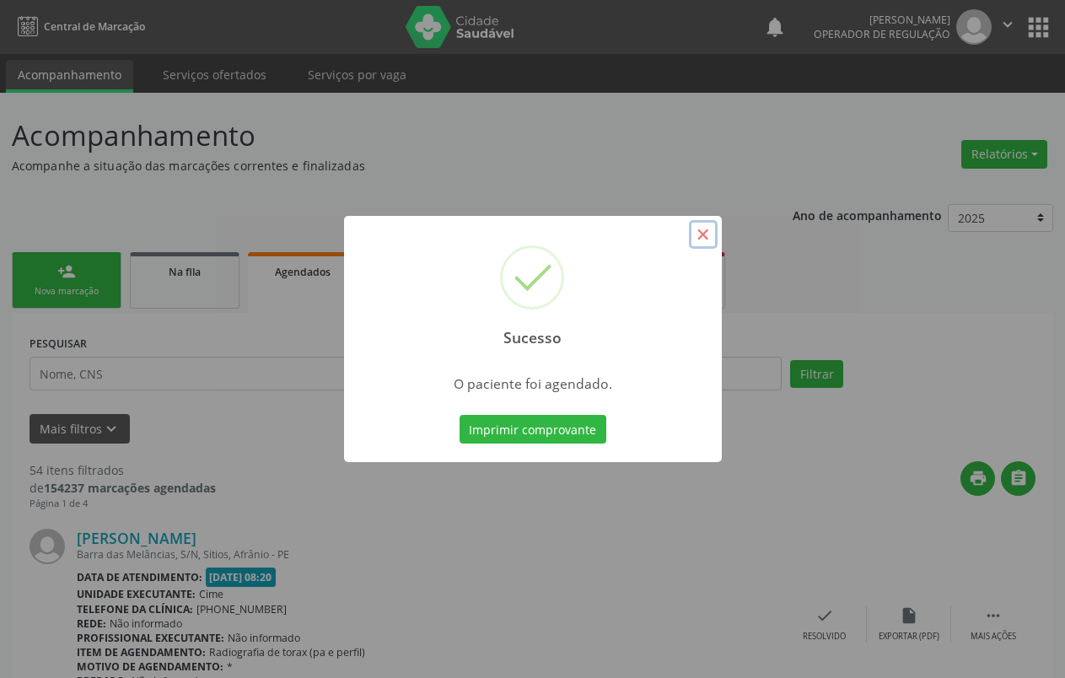
click at [703, 243] on button "×" at bounding box center [703, 234] width 29 height 29
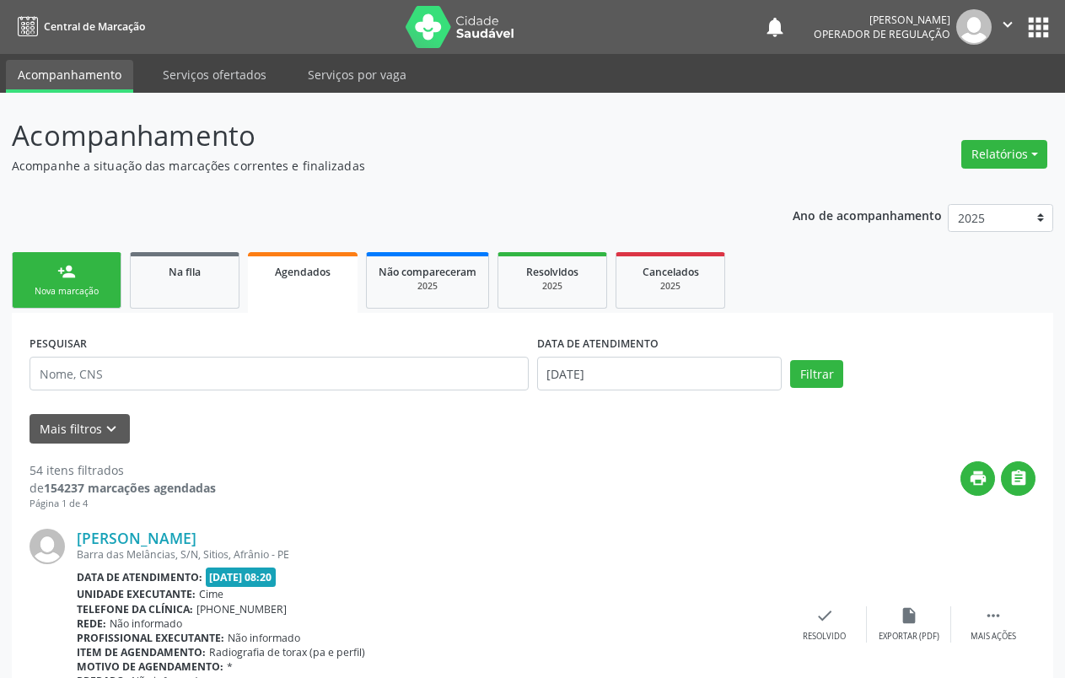
click at [97, 291] on div "Nova marcação" at bounding box center [66, 291] width 84 height 13
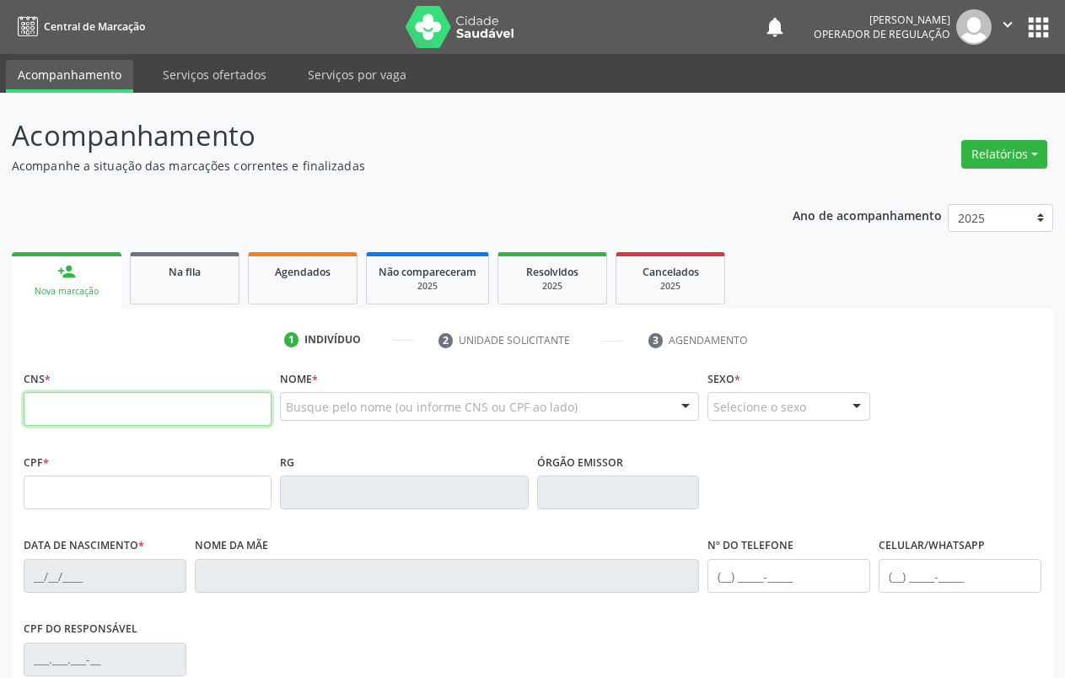
click at [136, 415] on input "text" at bounding box center [148, 409] width 248 height 34
type input "703 3042 7628 9110"
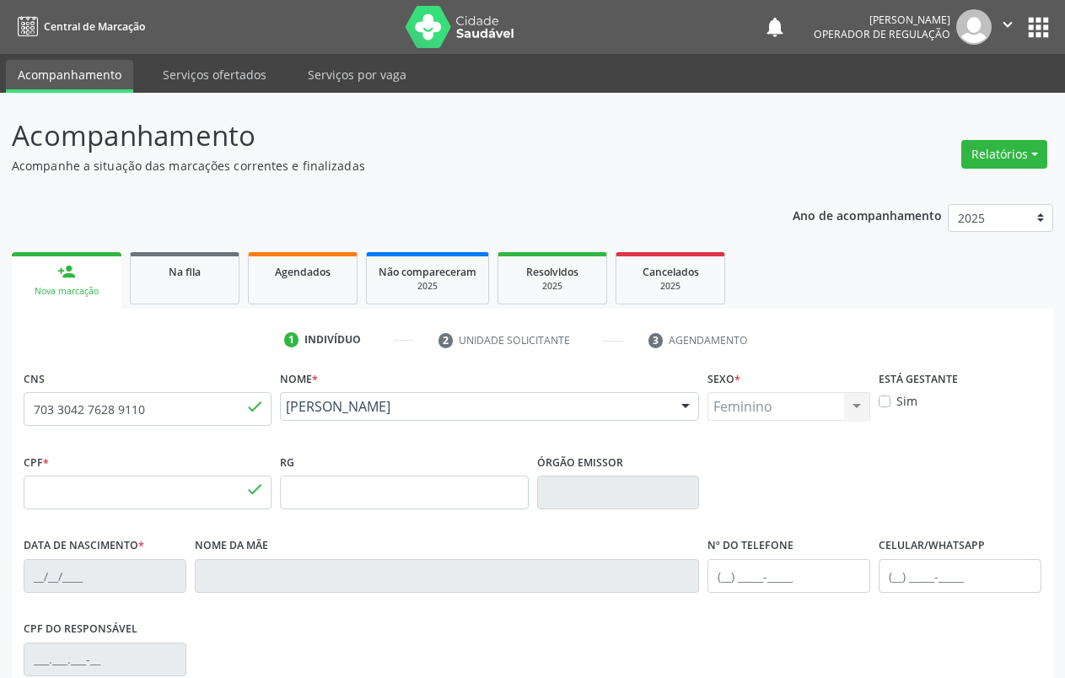
type input "147.760.004-31"
type input "[DATE]"
type input "[PERSON_NAME] Nunes"
type input "[PHONE_NUMBER]"
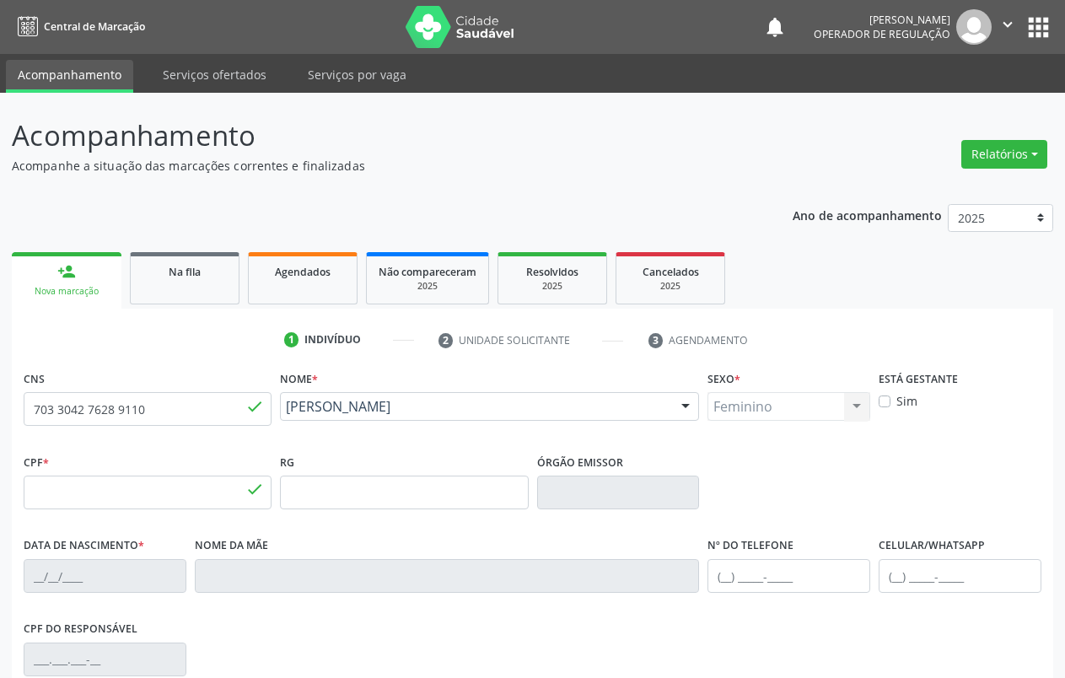
type input "054.191.814-10"
type input "S/N"
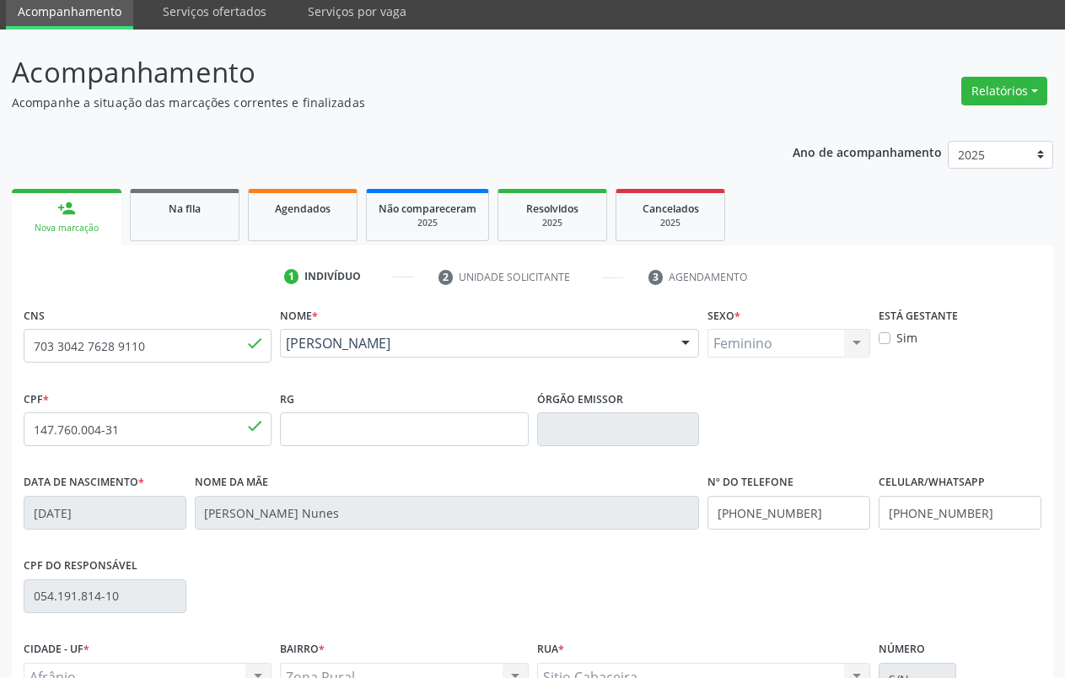
scroll to position [236, 0]
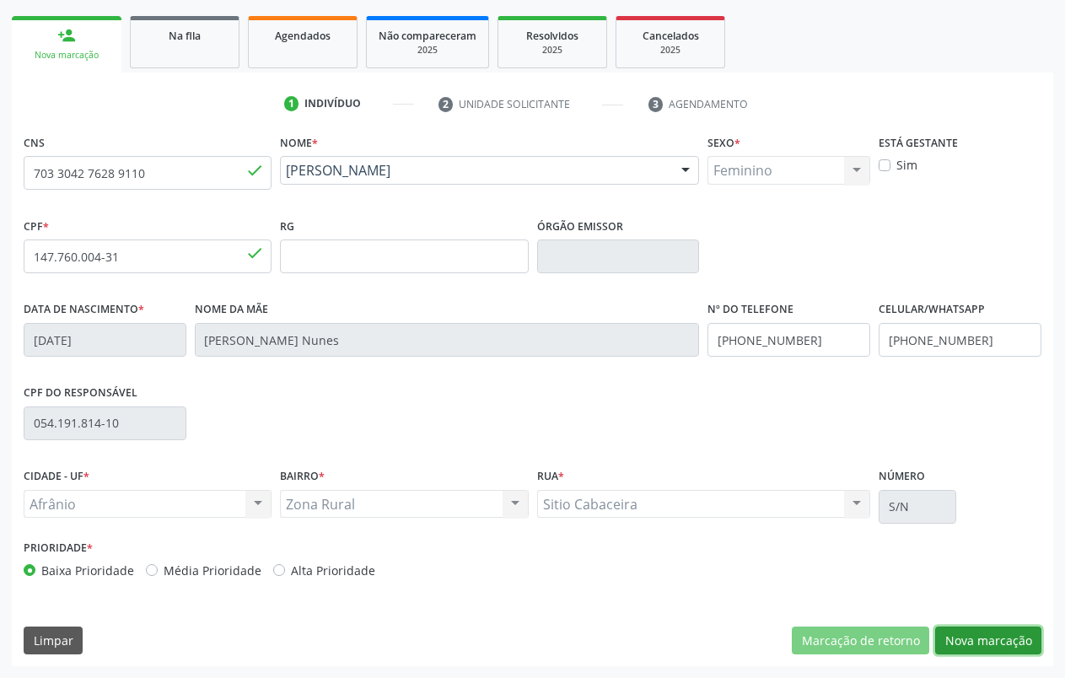
click at [1015, 649] on button "Nova marcação" at bounding box center [988, 641] width 106 height 29
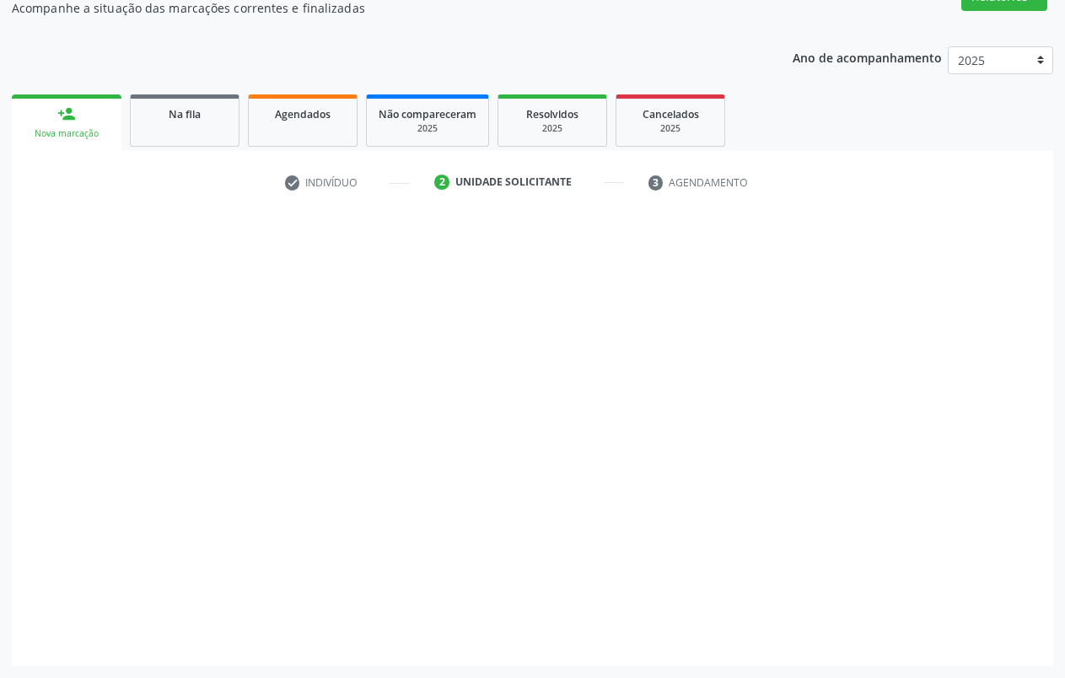
scroll to position [158, 0]
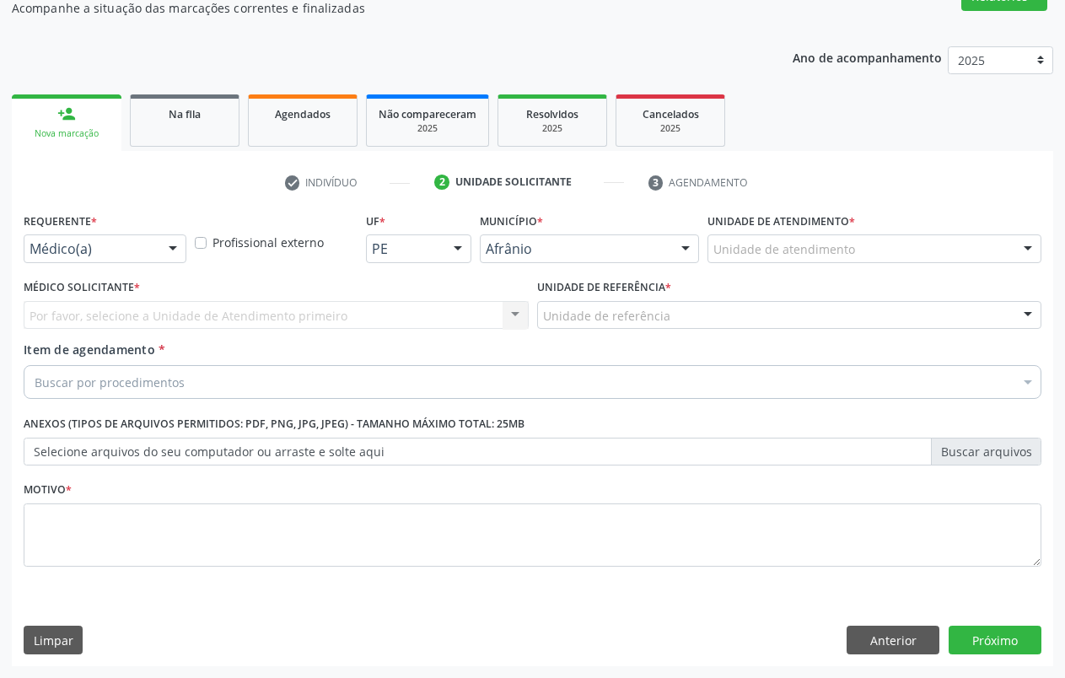
click at [1020, 247] on div at bounding box center [1028, 249] width 25 height 29
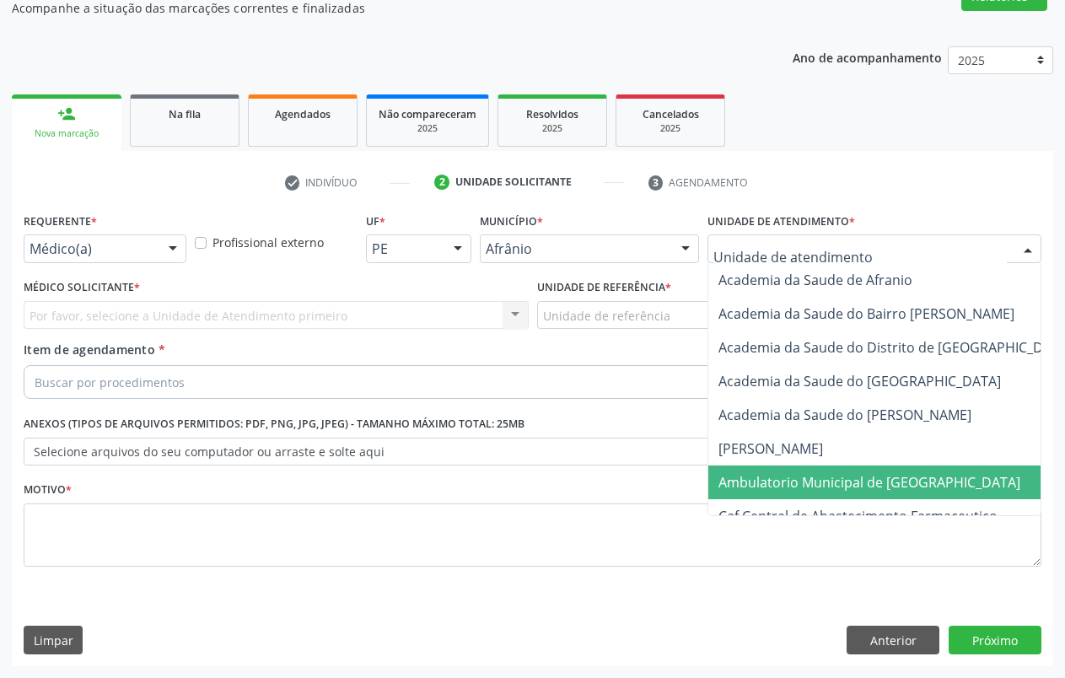
click at [785, 479] on span "Ambulatorio Municipal de [GEOGRAPHIC_DATA]" at bounding box center [870, 482] width 302 height 19
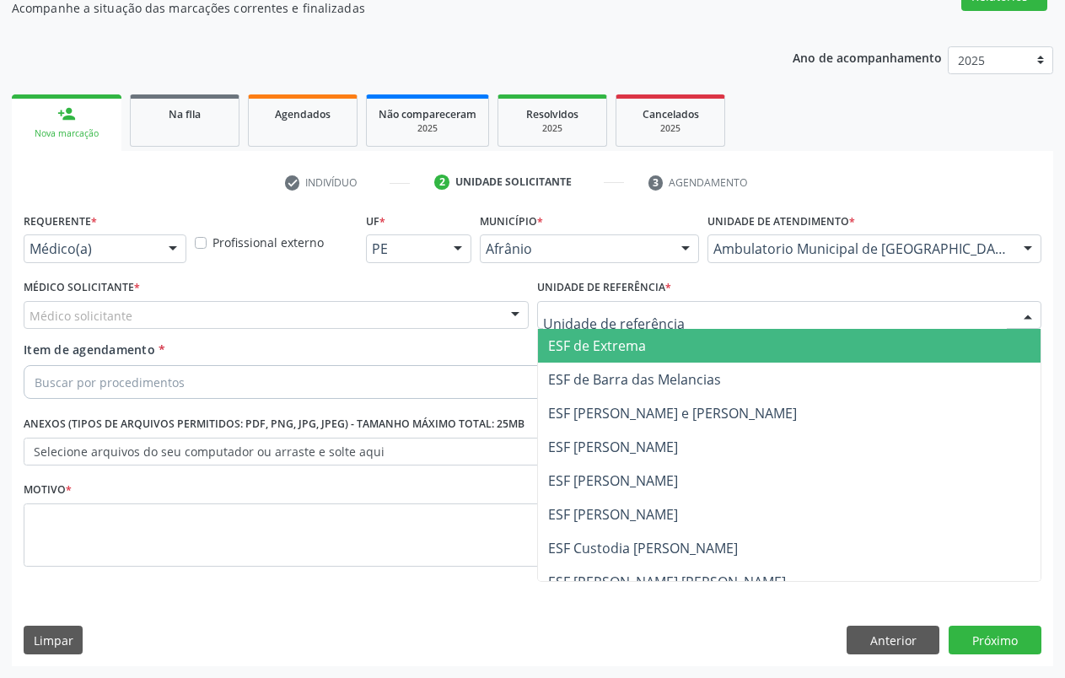
drag, startPoint x: 629, startPoint y: 355, endPoint x: 580, endPoint y: 348, distance: 49.5
click at [628, 355] on span "ESF de Extrema" at bounding box center [597, 346] width 98 height 19
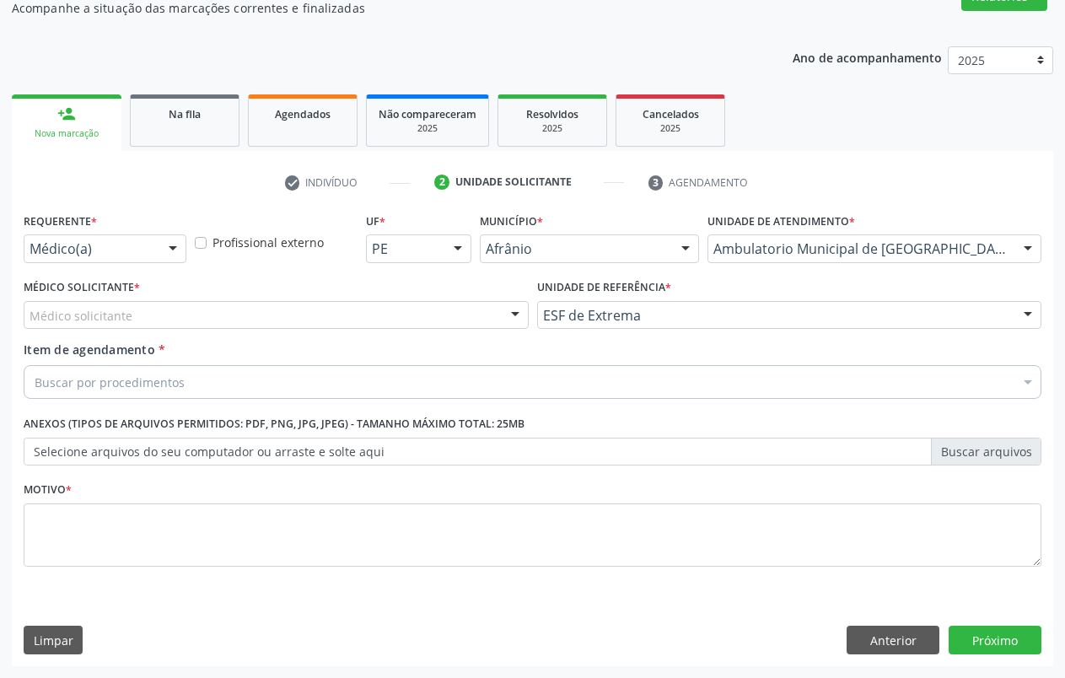
click at [469, 325] on div "Médico solicitante" at bounding box center [276, 315] width 505 height 29
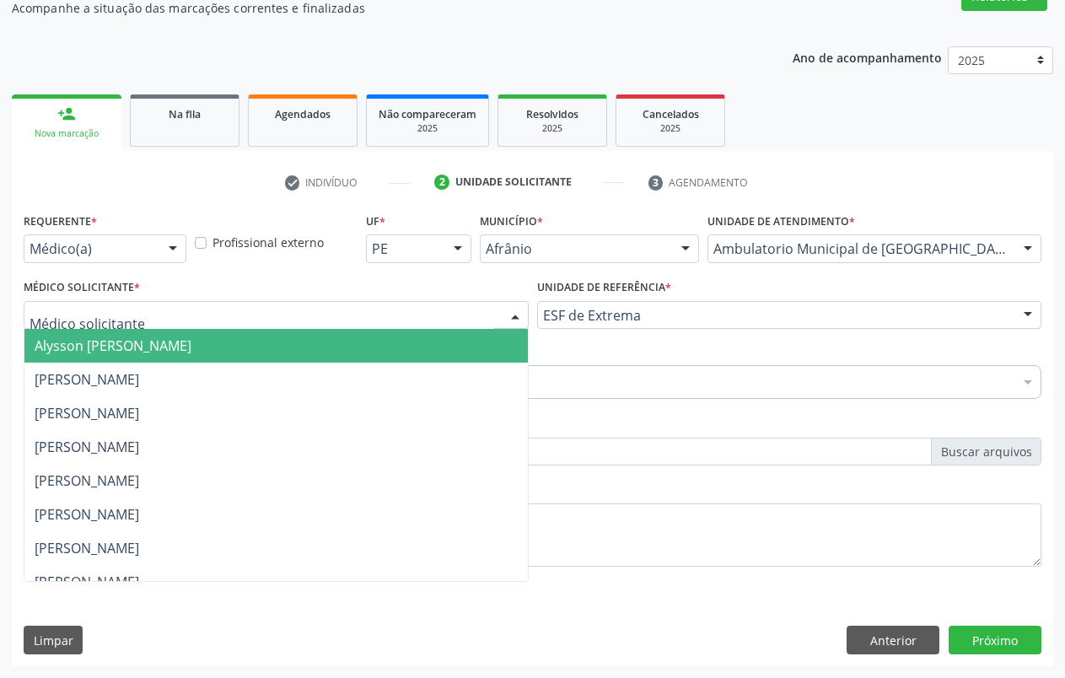
click at [278, 349] on span "Alysson [PERSON_NAME]" at bounding box center [276, 346] width 504 height 34
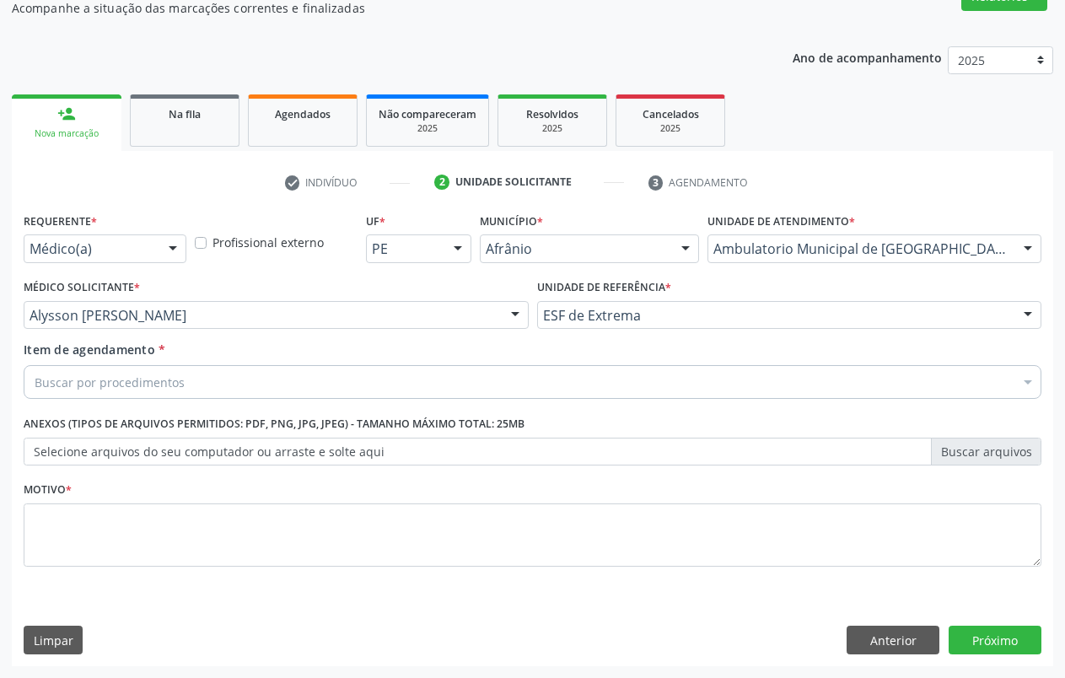
click at [299, 385] on div "Buscar por procedimentos" at bounding box center [533, 382] width 1018 height 34
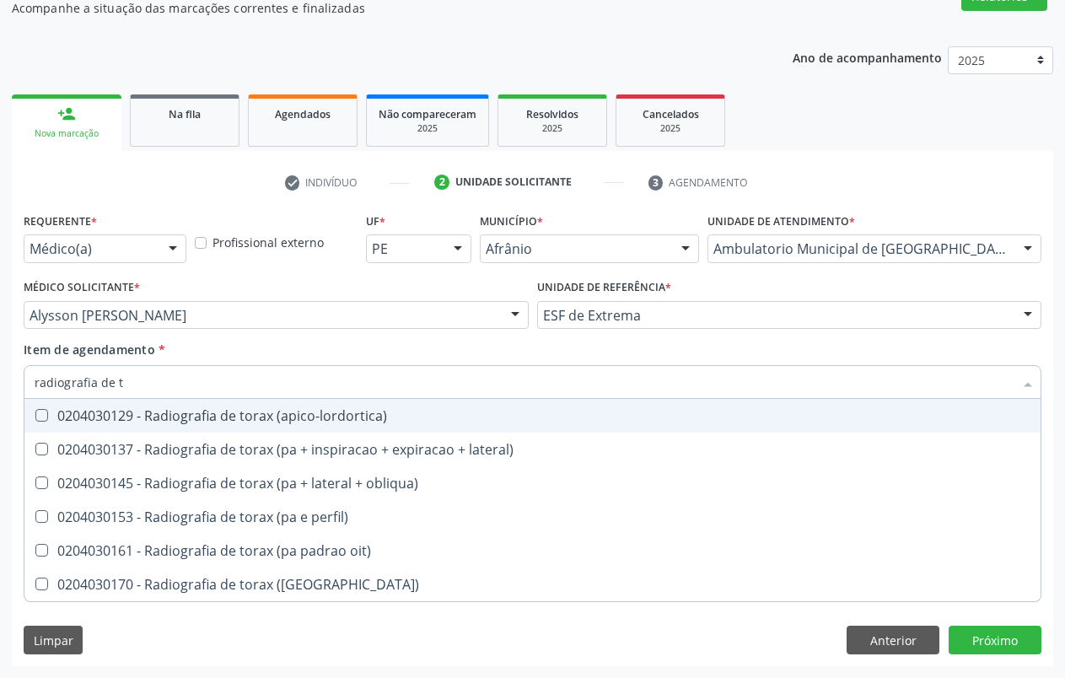
type input "radiografia de to"
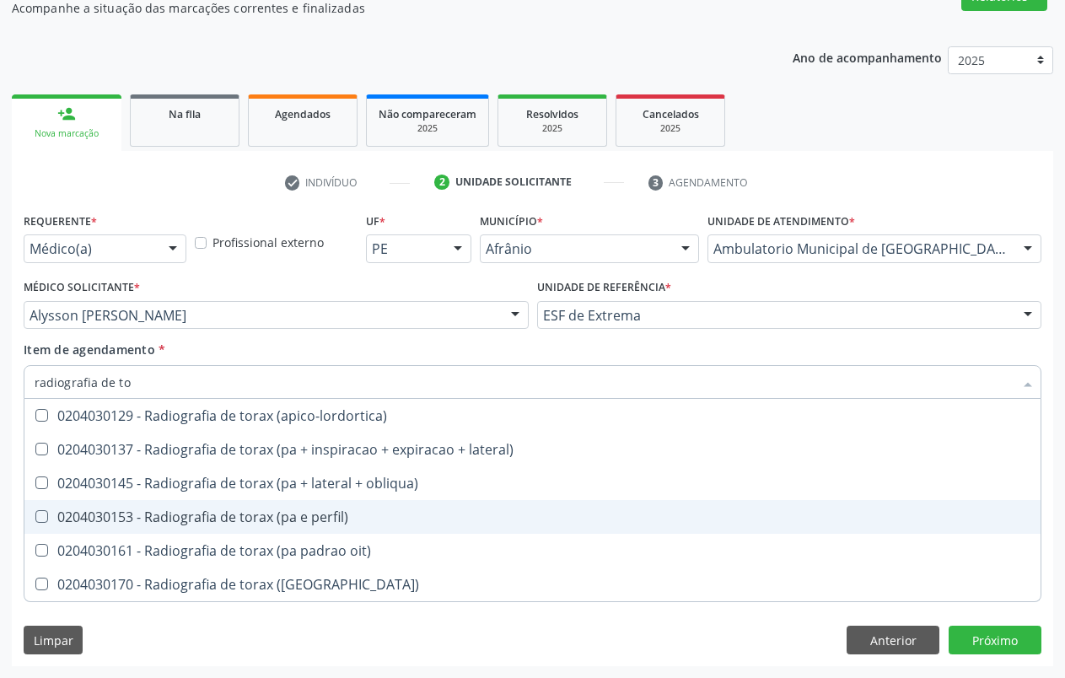
click at [289, 506] on span "0204030153 - Radiografia de torax (pa e perfil)" at bounding box center [532, 517] width 1016 height 34
checkbox perfil\) "true"
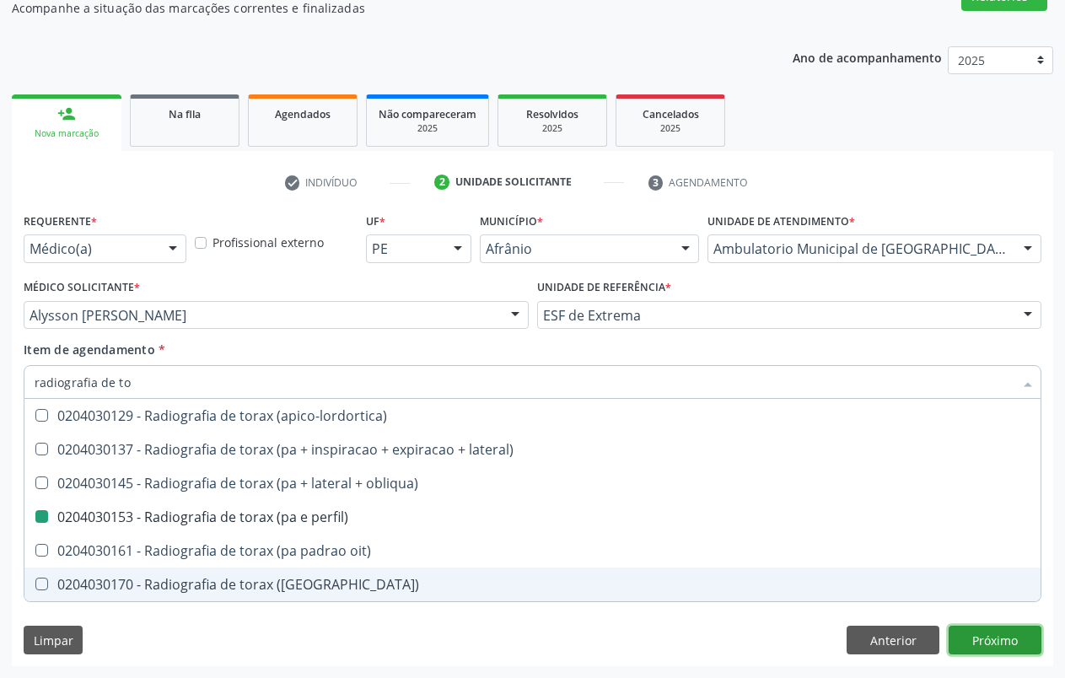
click at [982, 644] on div "Requerente * Médico(a) Médico(a) Enfermeiro(a) Paciente Nenhum resultado encont…" at bounding box center [533, 437] width 1042 height 458
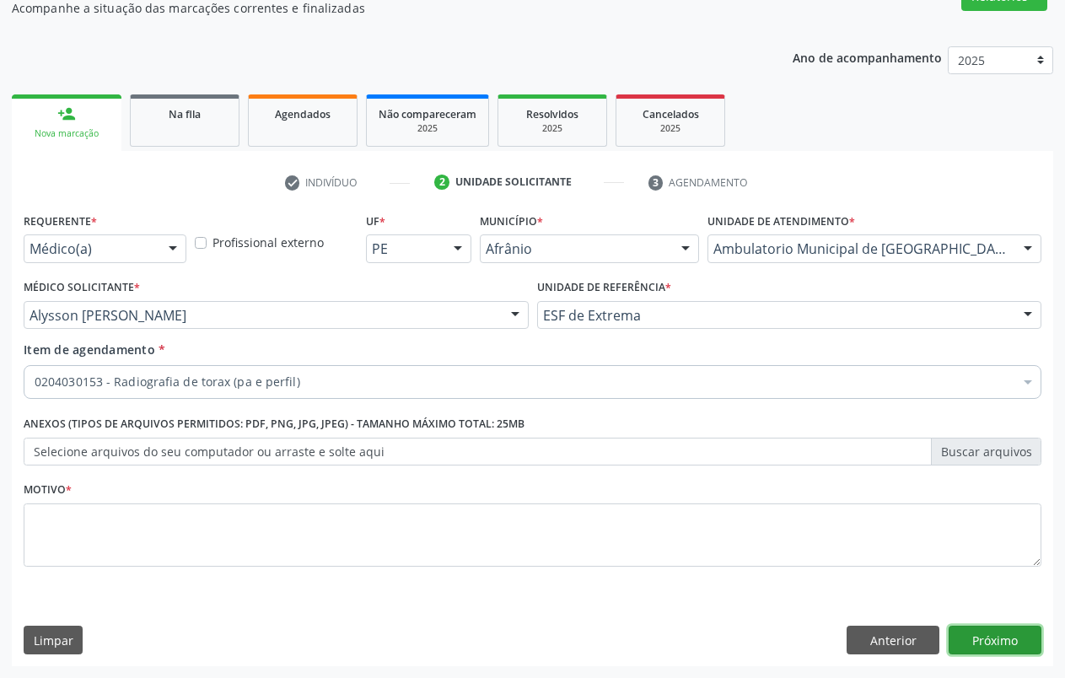
click at [123, 542] on div "Requerente * Médico(a) Médico(a) Enfermeiro(a) Paciente Nenhum resultado encont…" at bounding box center [533, 399] width 1018 height 382
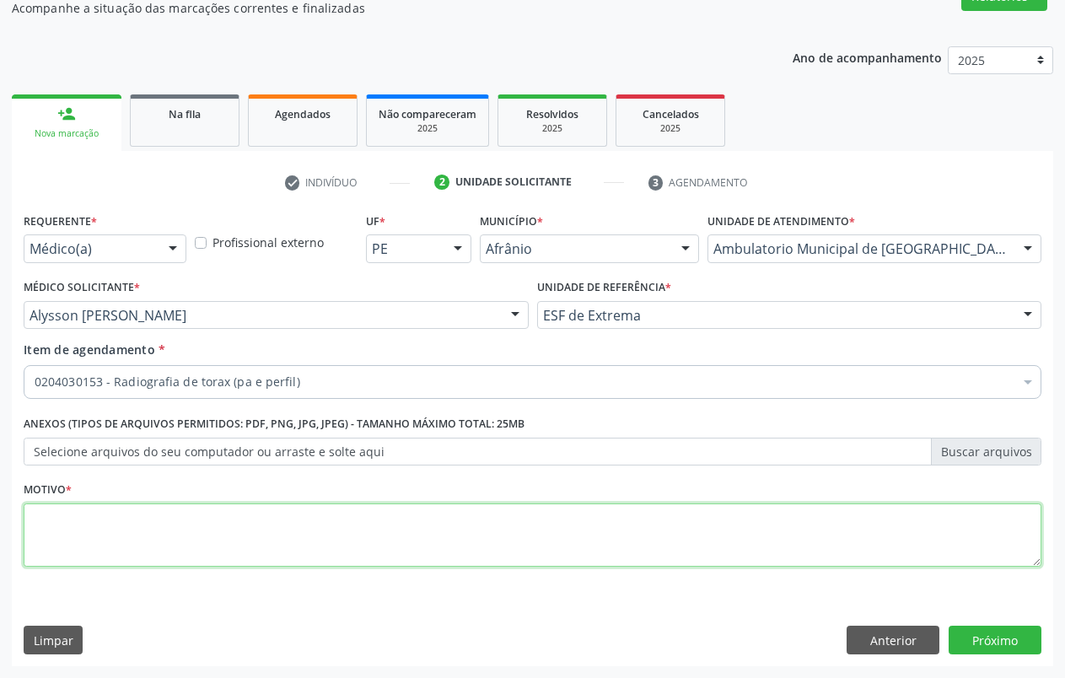
click at [243, 530] on textarea at bounding box center [533, 536] width 1018 height 64
type textarea "."
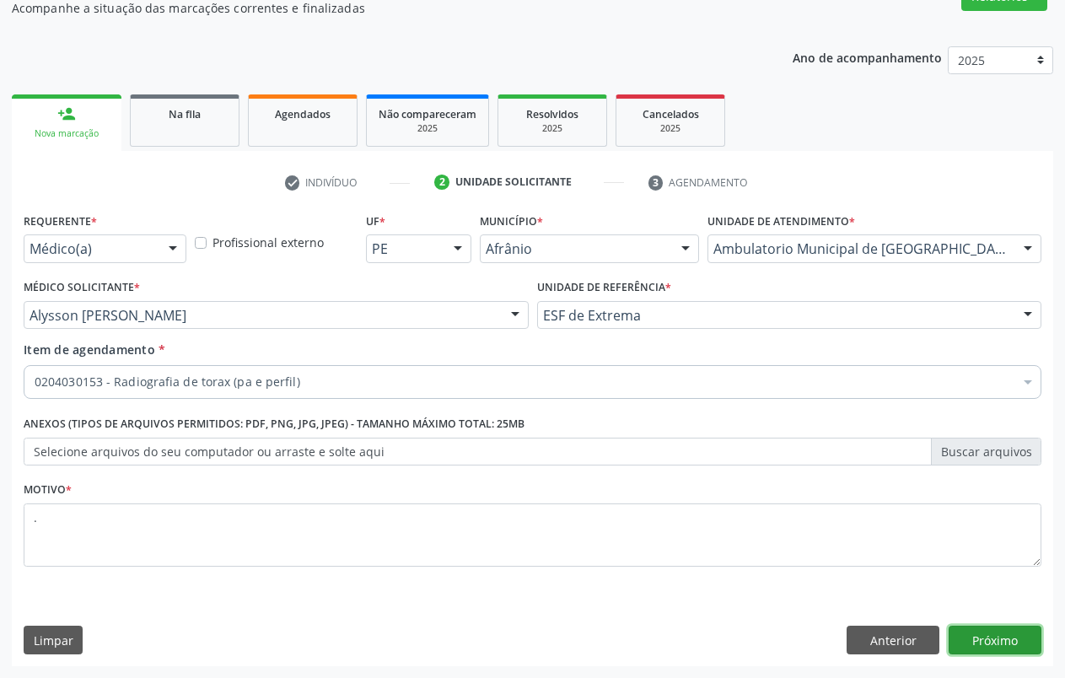
click at [974, 634] on button "Próximo" at bounding box center [995, 640] width 93 height 29
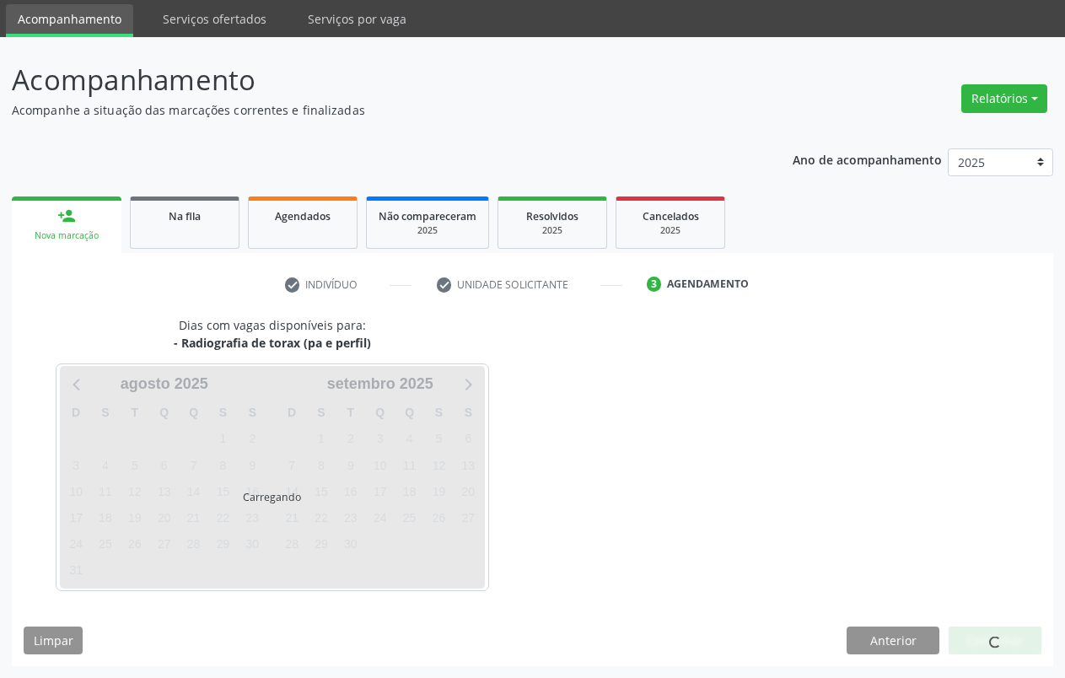
scroll to position [56, 0]
